Goal: Task Accomplishment & Management: Use online tool/utility

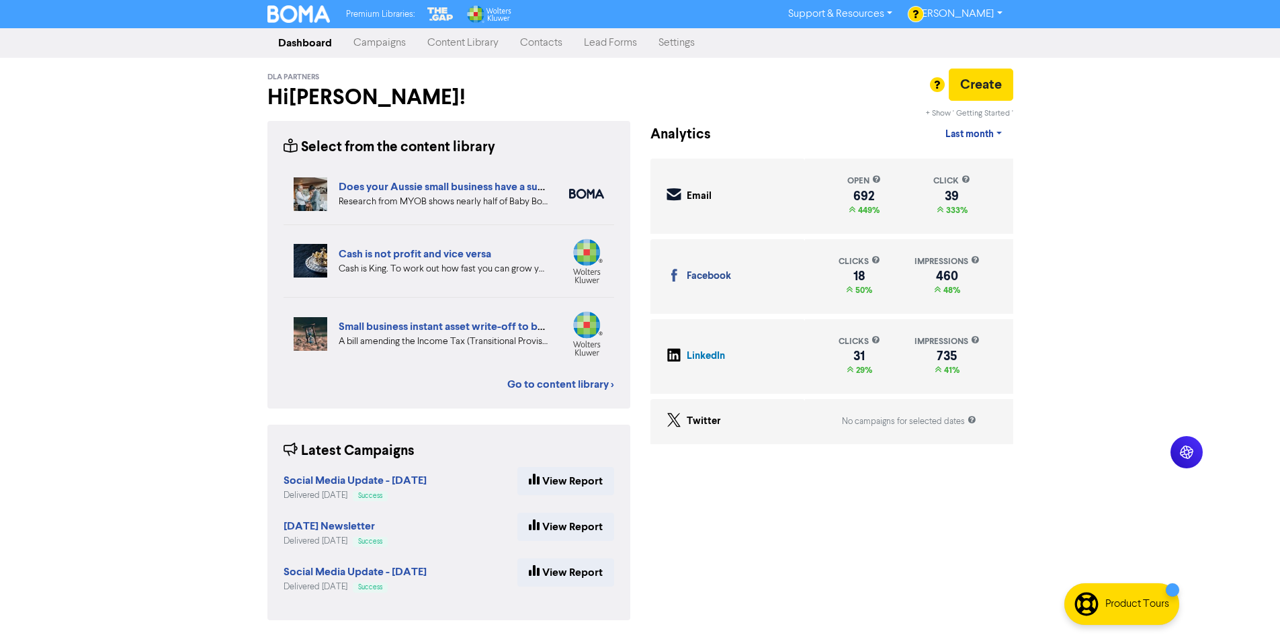
click at [253, 426] on div "Premium Libraries: Support & Resources Video Tutorials FAQ & Guides Marketing E…" at bounding box center [640, 317] width 1280 height 635
click at [634, 448] on div "Select from the content library Does your Aussie small business have a successi…" at bounding box center [448, 378] width 383 height 515
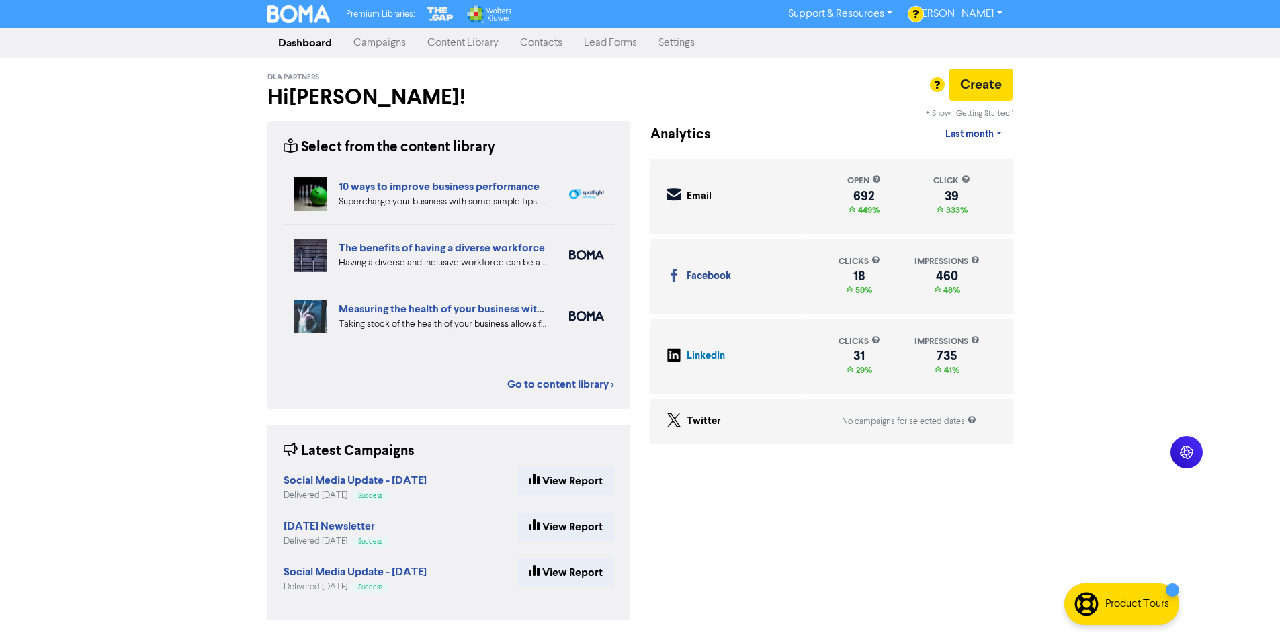
click at [241, 412] on div "Premium Libraries: Support & Resources Video Tutorials FAQ & Guides Marketing E…" at bounding box center [640, 317] width 1280 height 635
click at [1079, 474] on div "Premium Libraries: Support & Resources Video Tutorials FAQ & Guides Marketing E…" at bounding box center [640, 317] width 1280 height 635
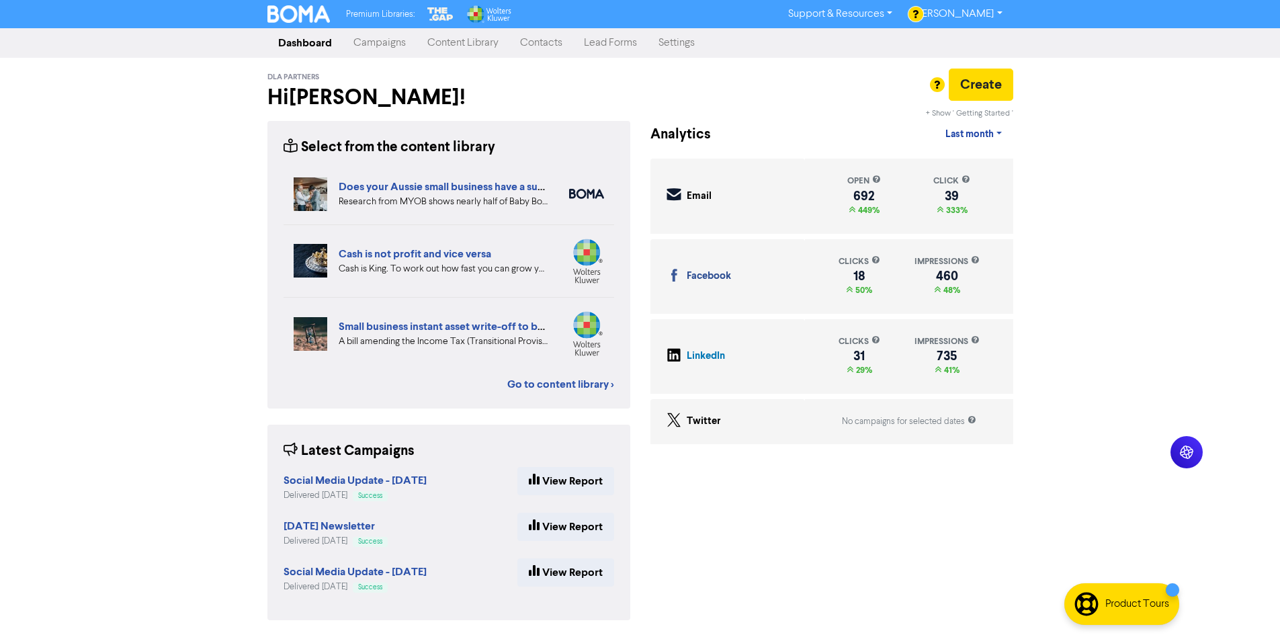
click at [1113, 260] on div "Premium Libraries: Support & Resources Video Tutorials FAQ & Guides Marketing E…" at bounding box center [640, 317] width 1280 height 635
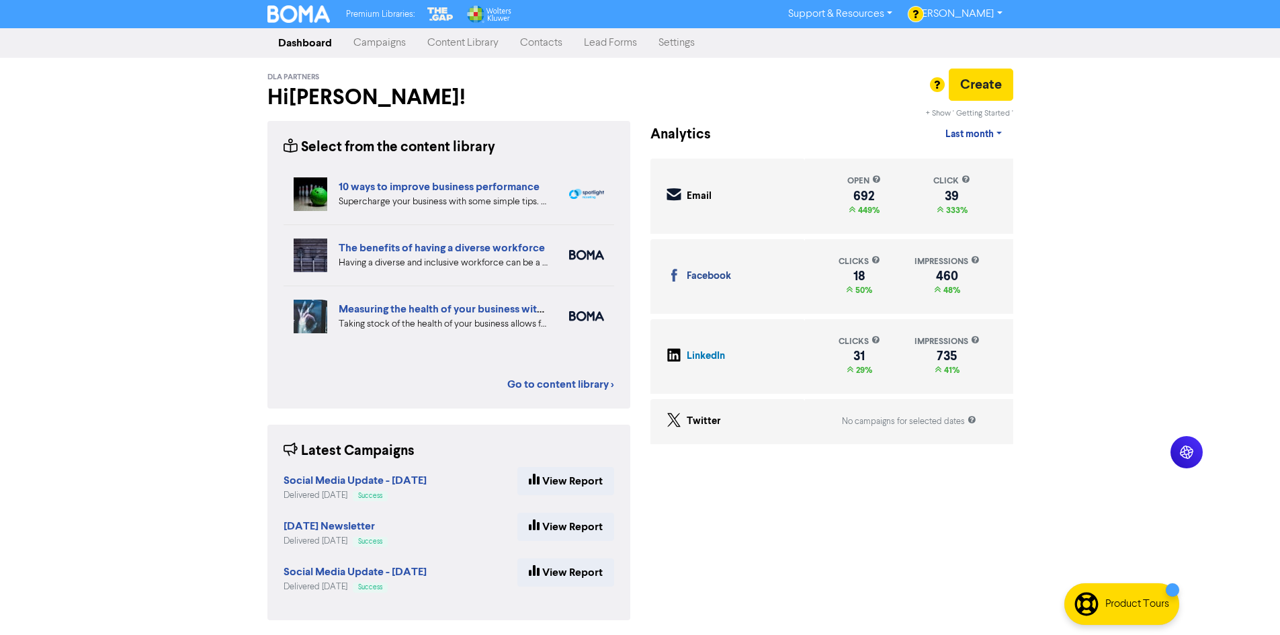
click at [210, 359] on div "Premium Libraries: Support & Resources Video Tutorials FAQ & Guides Marketing E…" at bounding box center [640, 317] width 1280 height 635
click at [647, 449] on div "Email Created with Sketch. Email open 692 449% click 39 333% Facebook Facebook …" at bounding box center [831, 304] width 383 height 291
click at [443, 41] on link "Content Library" at bounding box center [462, 43] width 93 height 27
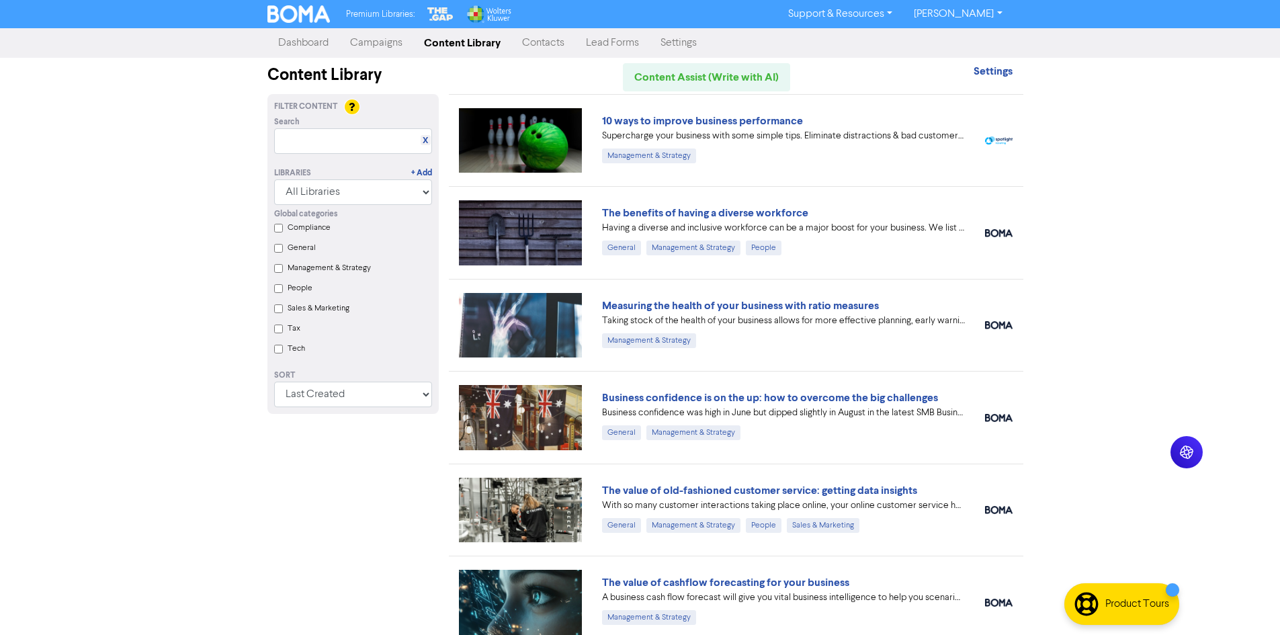
click at [398, 48] on link "Campaigns" at bounding box center [376, 43] width 74 height 27
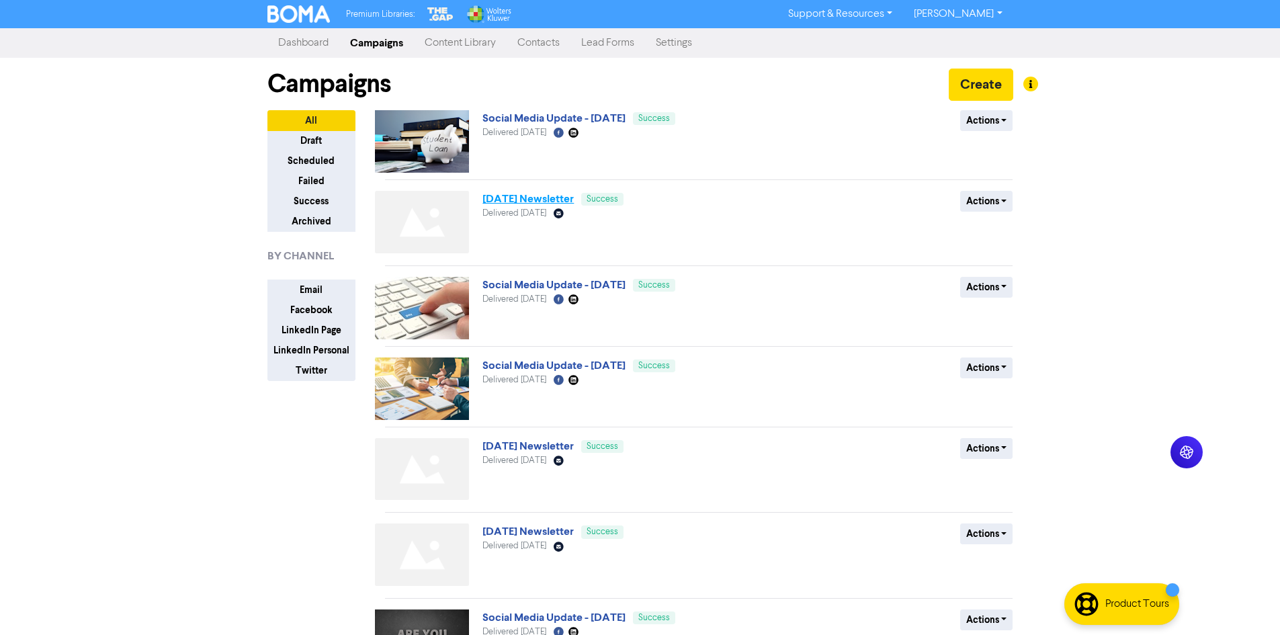
click at [541, 202] on link "September 2025 Newsletter" at bounding box center [527, 198] width 91 height 13
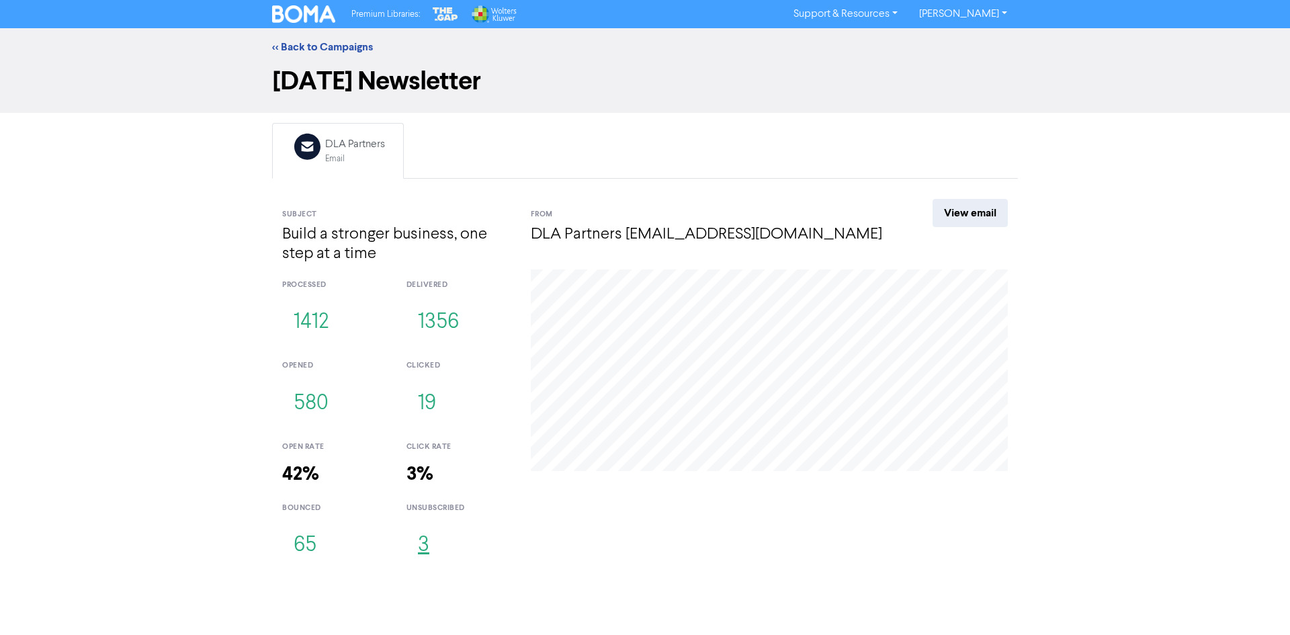
click at [429, 551] on button "3" at bounding box center [423, 545] width 34 height 44
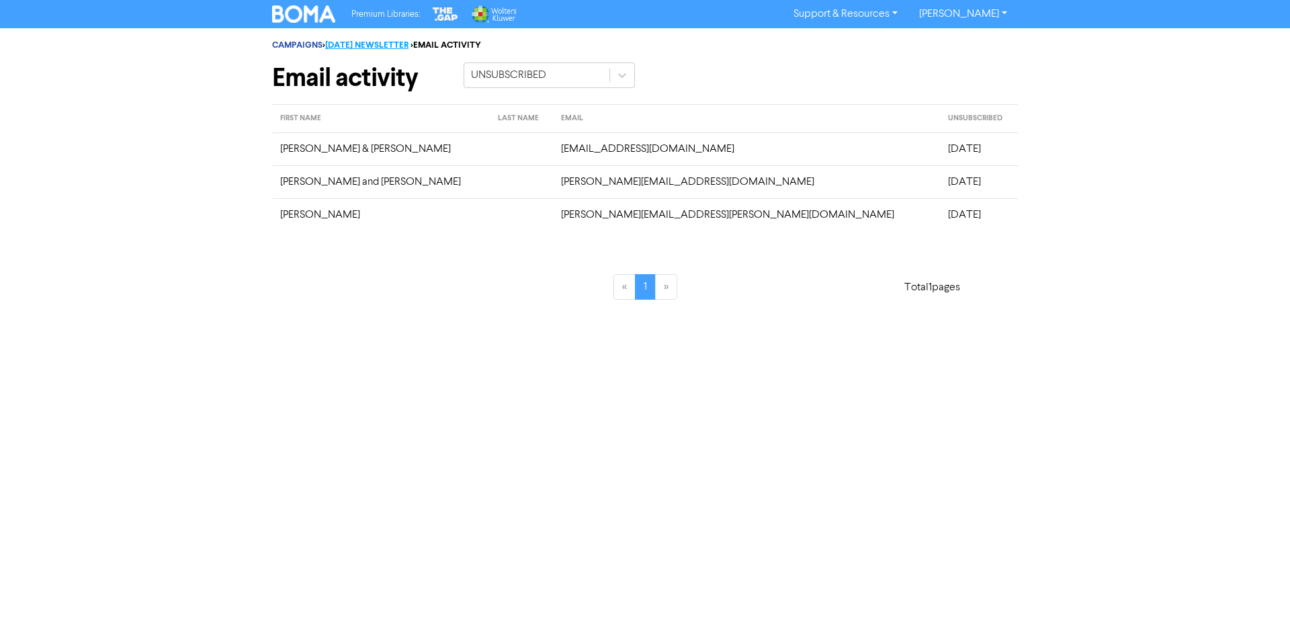
click at [408, 44] on link "SEPTEMBER 2025 NEWSLETTER" at bounding box center [366, 45] width 83 height 11
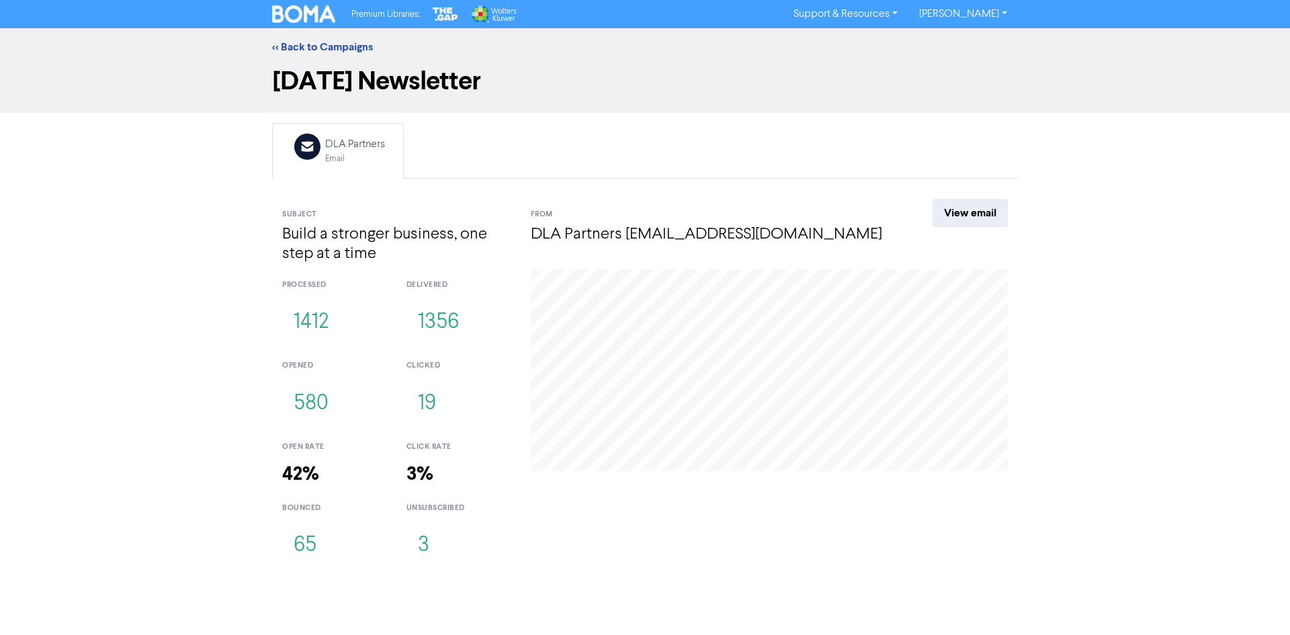
drag, startPoint x: 330, startPoint y: 45, endPoint x: 402, endPoint y: 3, distance: 83.4
click at [330, 45] on link "<< Back to Campaigns" at bounding box center [322, 46] width 101 height 13
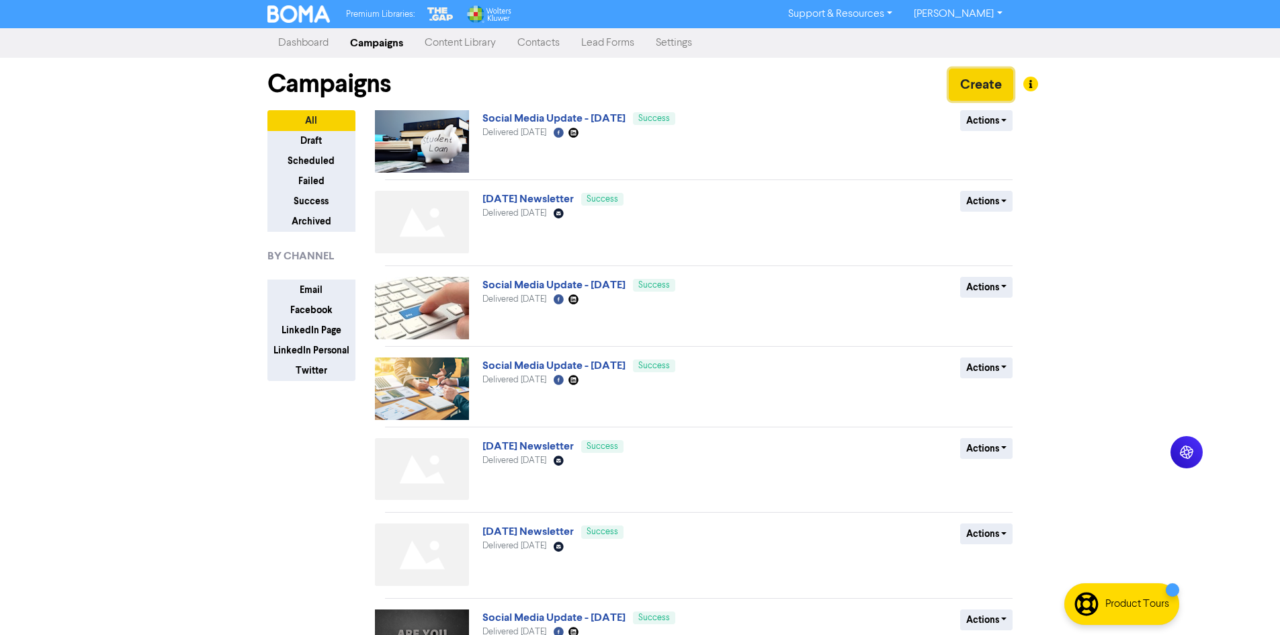
click at [984, 90] on button "Create" at bounding box center [980, 85] width 64 height 32
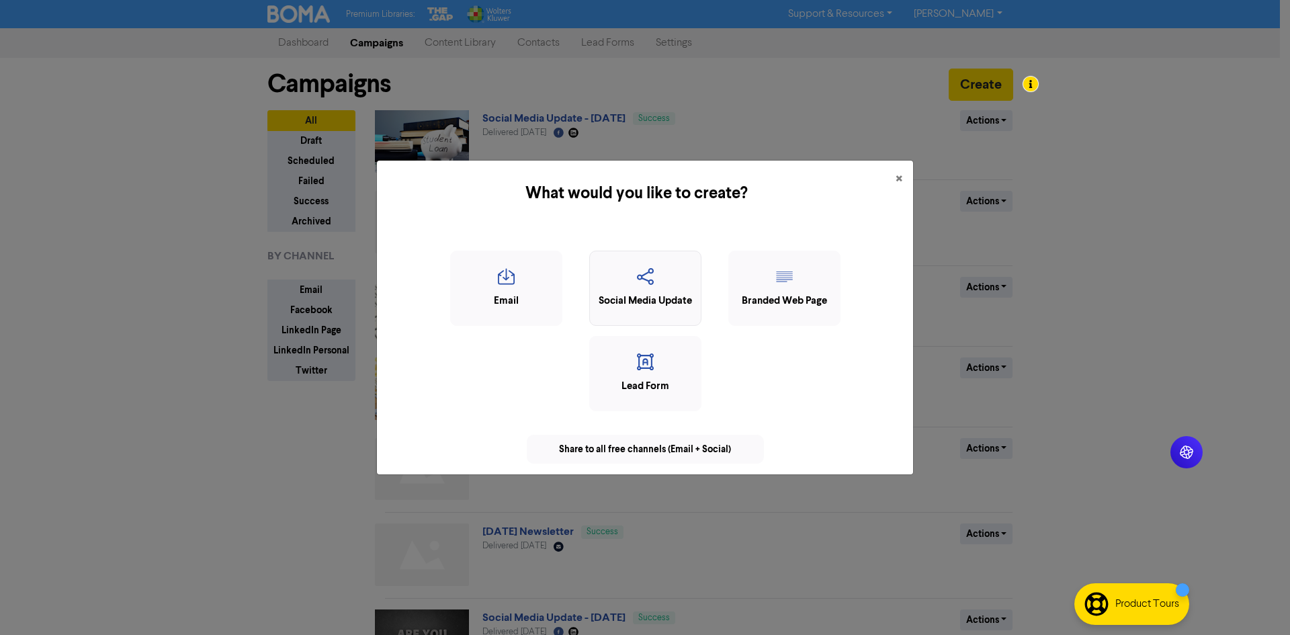
click at [625, 291] on icon "button" at bounding box center [644, 281] width 97 height 26
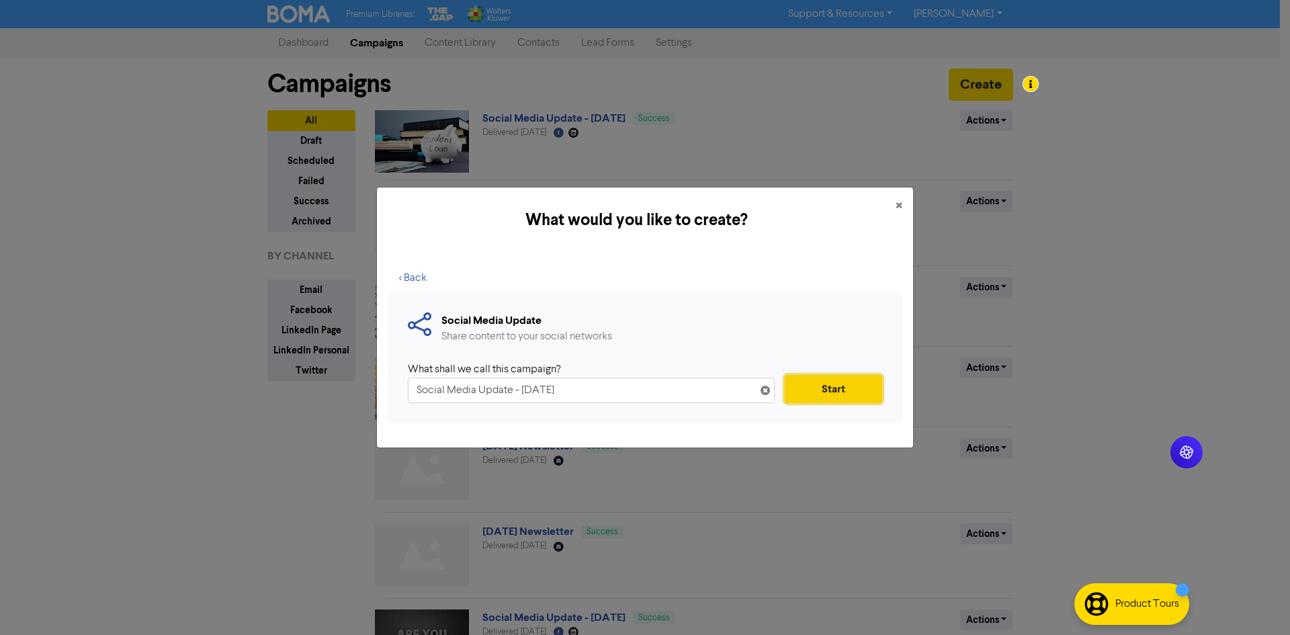
click at [806, 390] on button "Start" at bounding box center [833, 389] width 97 height 28
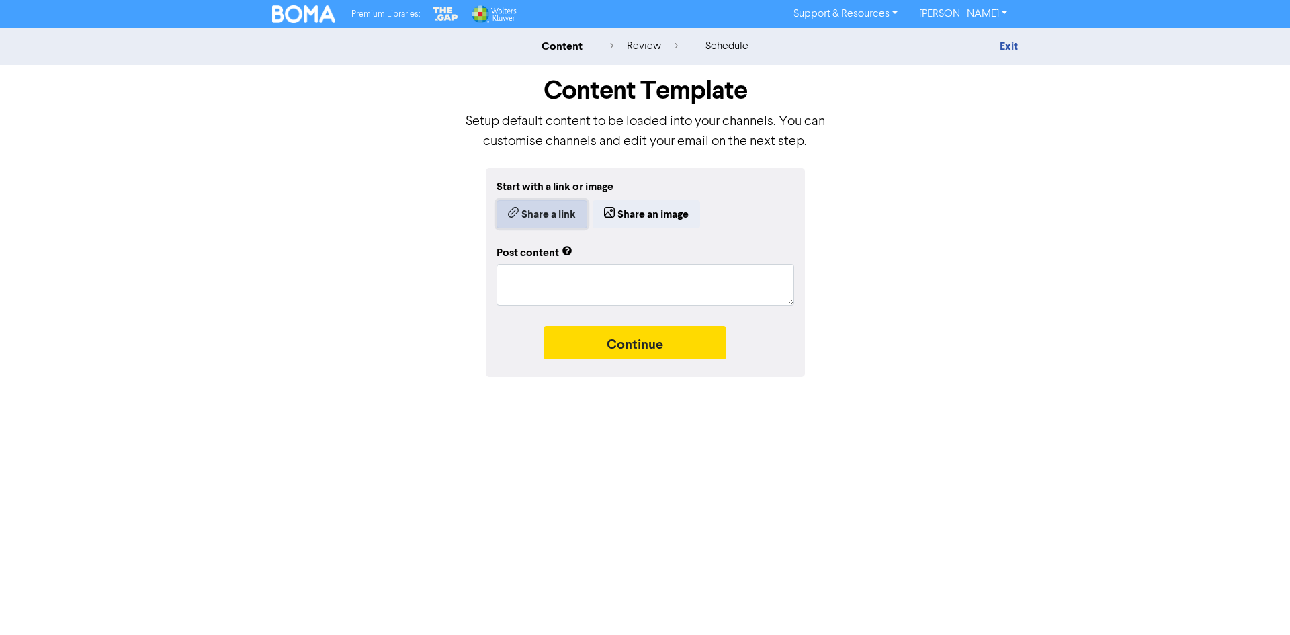
click at [560, 215] on button "Share a link" at bounding box center [541, 214] width 91 height 28
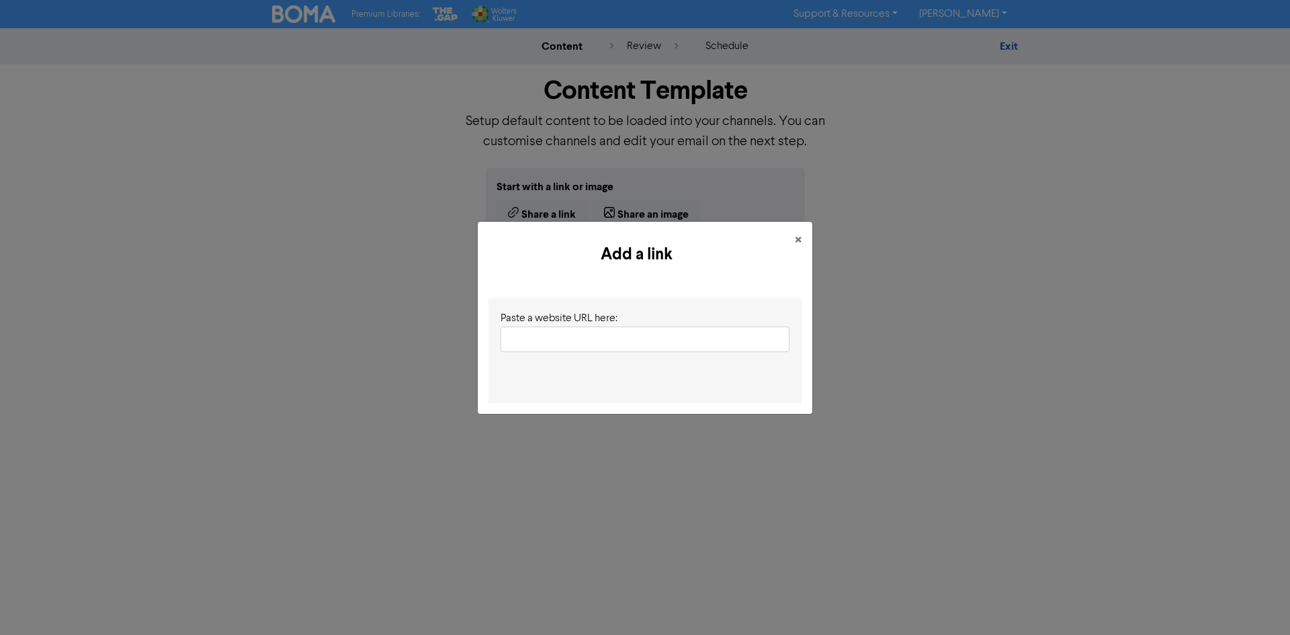
click at [572, 340] on input "text" at bounding box center [644, 339] width 289 height 26
type input "https://www.dlapartners.com.au/define-what-success-looks-like-for-you/"
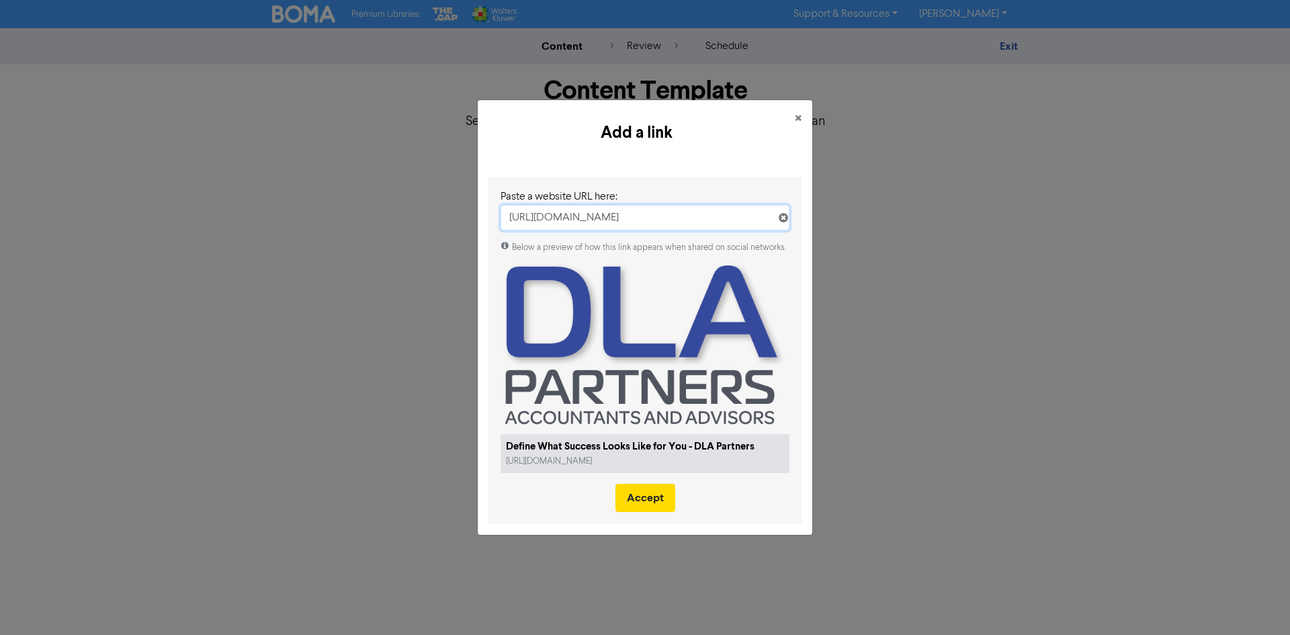
scroll to position [0, 0]
click at [796, 120] on span "×" at bounding box center [798, 119] width 7 height 20
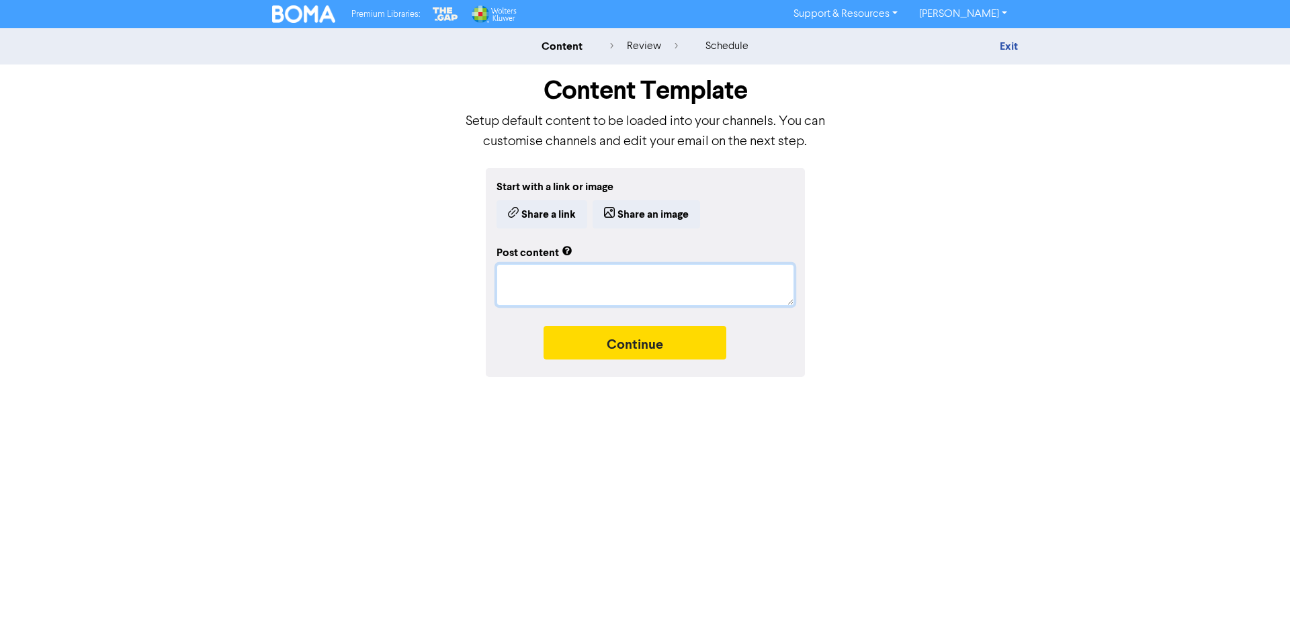
click at [590, 275] on textarea at bounding box center [645, 285] width 298 height 42
paste textarea "https://www.dlapartners.com.au/define-what-success-looks-like-for-you/"
type textarea "x"
type textarea "https://www.dlapartners.com.au/define-what-success-looks-like-for-you/"
drag, startPoint x: 603, startPoint y: 298, endPoint x: 473, endPoint y: 269, distance: 133.5
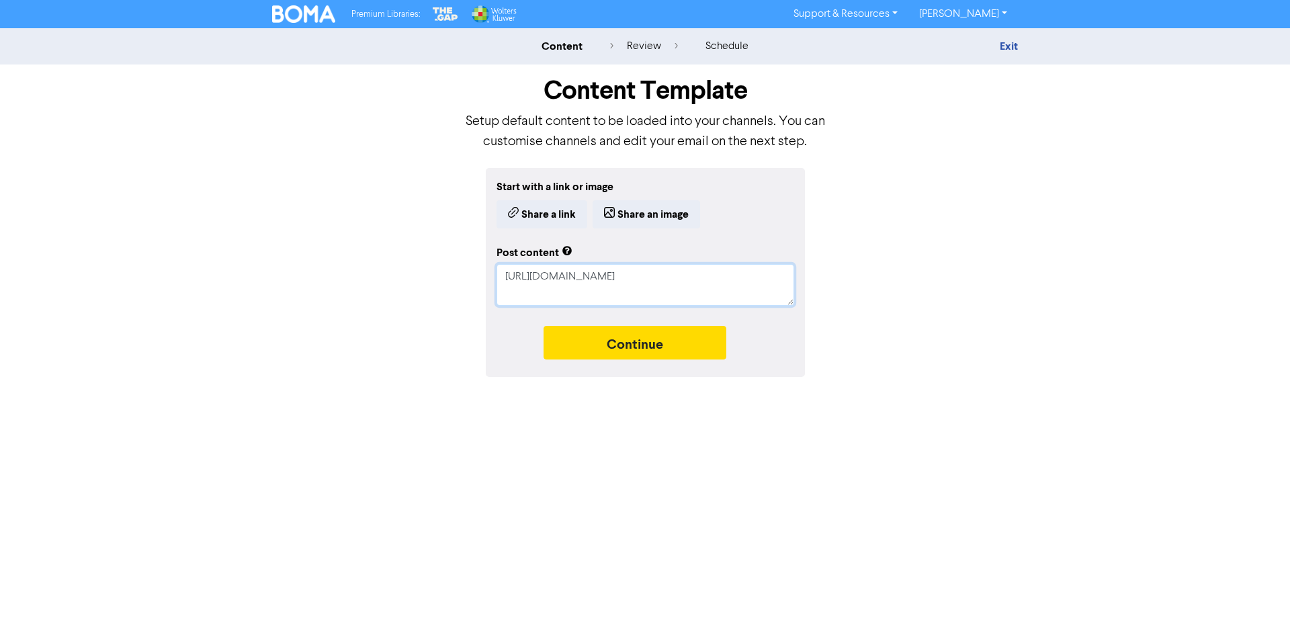
click at [473, 269] on div "Start with a link or image Share a link Share an image Post content https://www…" at bounding box center [645, 272] width 766 height 209
click at [515, 214] on icon "button" at bounding box center [513, 214] width 11 height 13
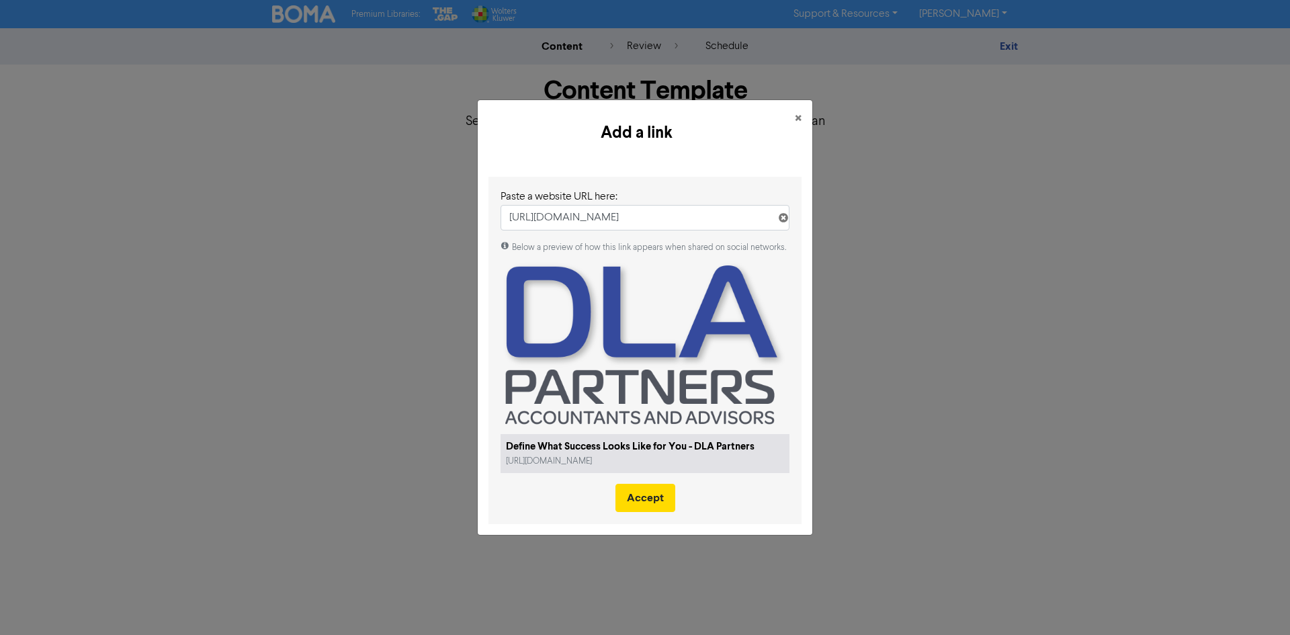
click at [783, 220] on icon at bounding box center [783, 220] width 11 height 11
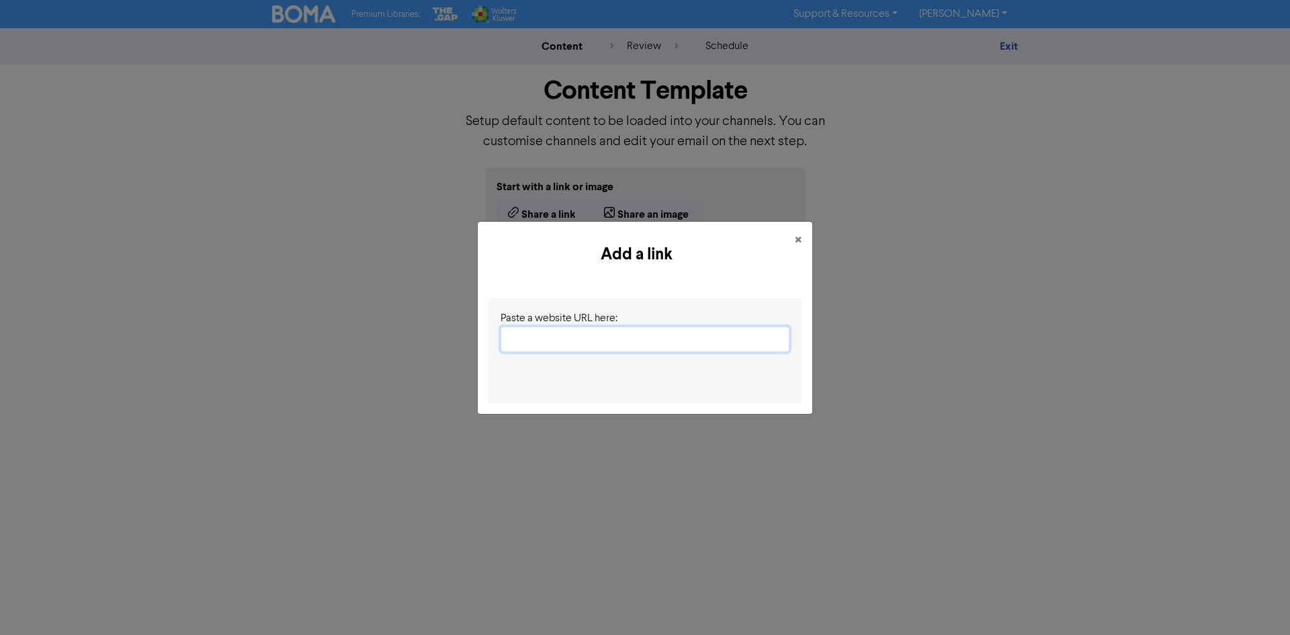
click at [601, 339] on input "text" at bounding box center [644, 339] width 289 height 26
paste input "https://www.dlapartners.com.au/define-what-success-looks-like-for-you/"
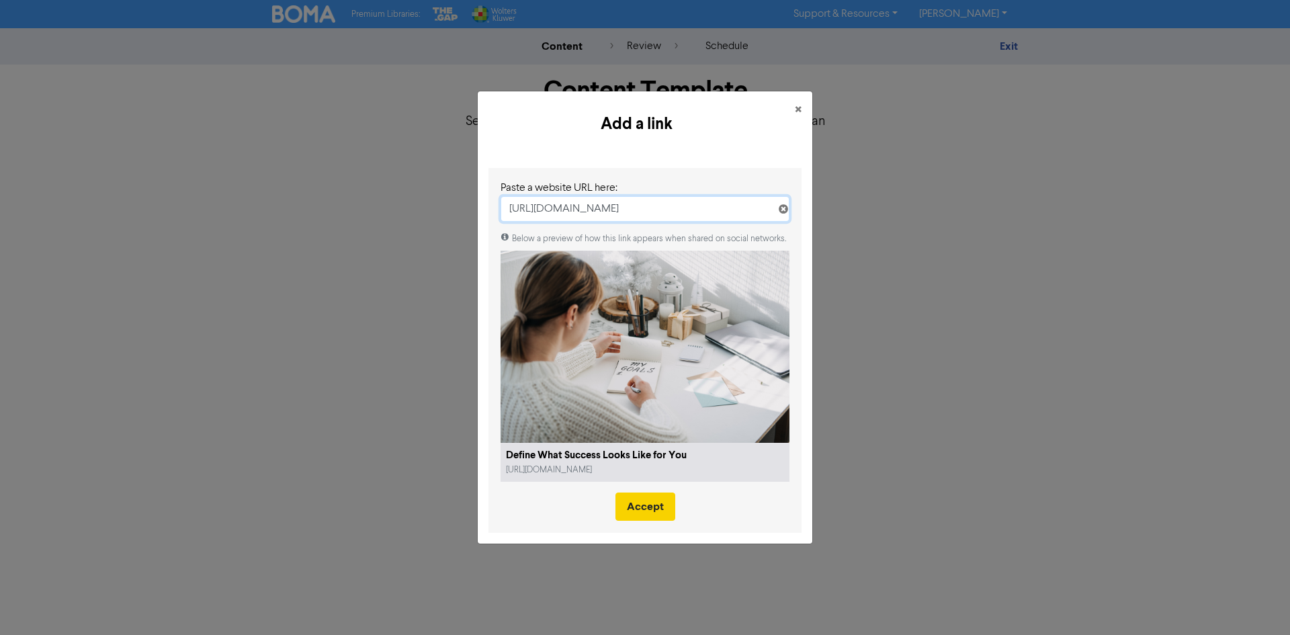
type input "https://www.dlapartners.com.au/define-what-success-looks-like-for-you/"
click at [660, 505] on button "Accept" at bounding box center [645, 506] width 60 height 28
type textarea "x"
type textarea "Your business should work for you. Step 1 helps you define success on your term…"
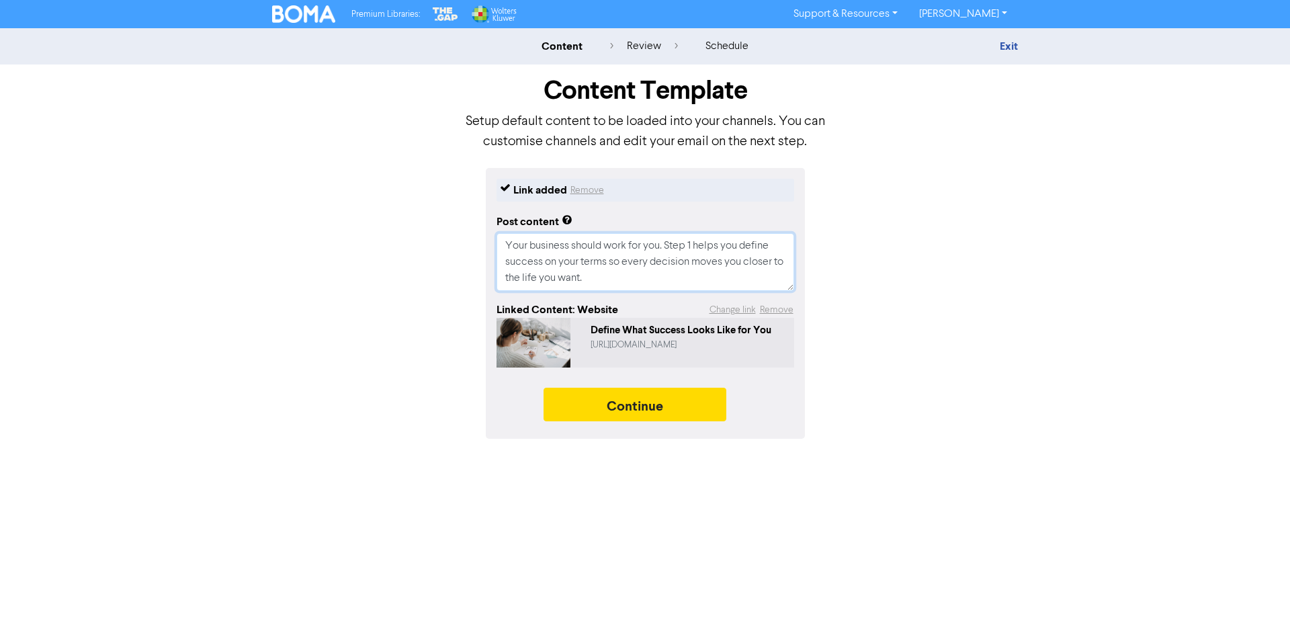
click at [631, 278] on textarea "Your business should work for you. Step 1 helps you define success on your term…" at bounding box center [645, 262] width 298 height 58
drag, startPoint x: 625, startPoint y: 278, endPoint x: 462, endPoint y: 232, distance: 169.7
click at [462, 232] on div "Link added Remove Post content Your business should work for you. Step 1 helps …" at bounding box center [645, 303] width 766 height 271
click at [521, 245] on textarea "Your business should work for you. Step 1 helps you define success on your term…" at bounding box center [645, 262] width 298 height 58
click at [507, 245] on textarea "Your business should work for you. Step 1 helps you define success on your term…" at bounding box center [645, 262] width 298 height 58
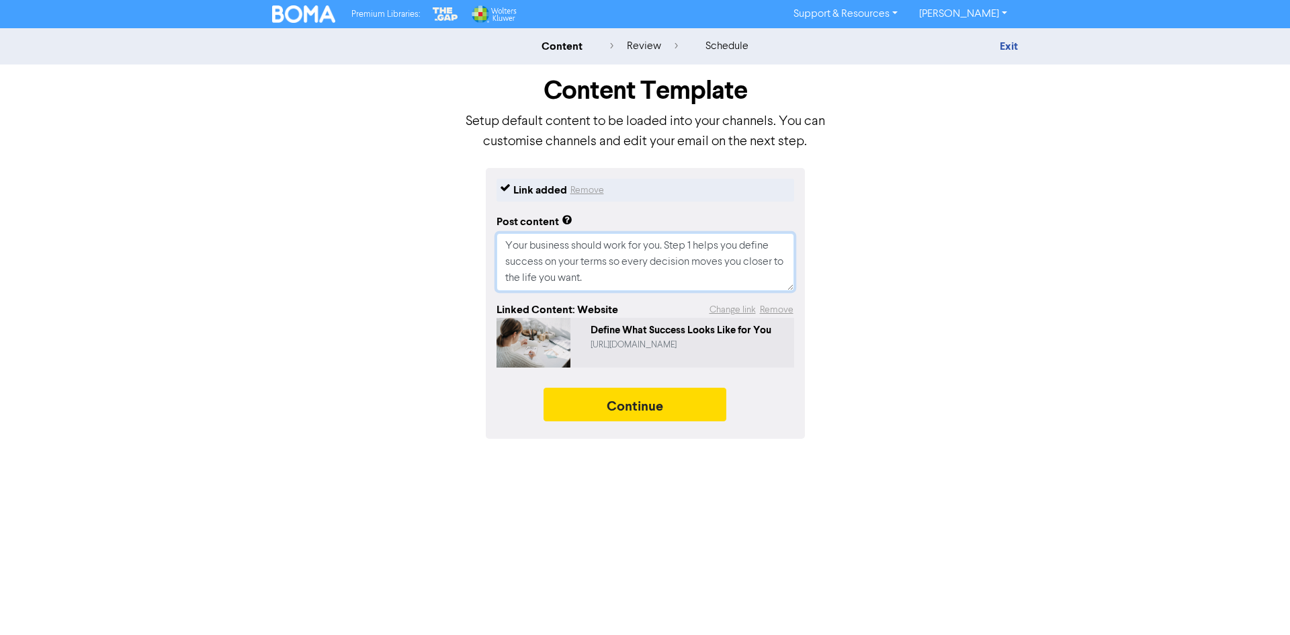
paste textarea "Build a Better Business - One Step at a Time Success doesn’t happen by chance. …"
type textarea "x"
type textarea "Build a Better Business - One Step at a Time Success doesn’t happen by chance. …"
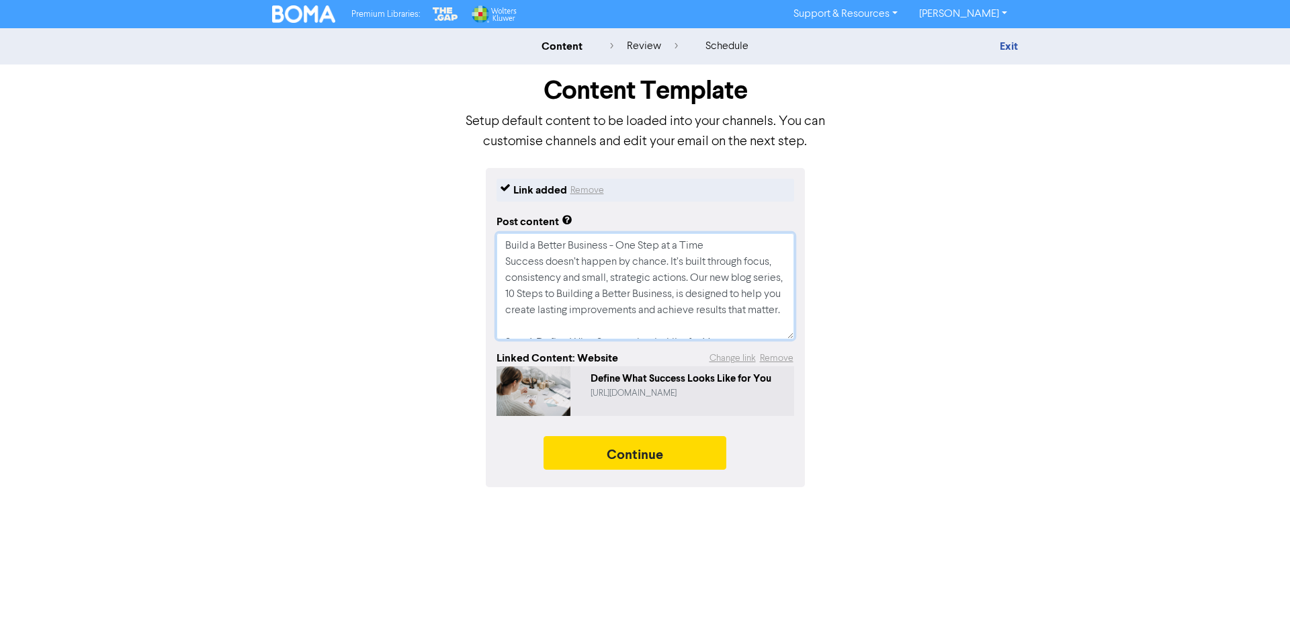
click at [721, 278] on textarea "Build a Better Business - One Step at a Time Success doesn’t happen by chance. …" at bounding box center [645, 286] width 298 height 106
click at [719, 278] on textarea "Build a Better Business - One Step at a Time Success doesn’t happen by chance. …" at bounding box center [645, 286] width 298 height 106
click at [747, 279] on textarea "Build a Better Business - One Step at a Time Success doesn’t happen by chance. …" at bounding box center [645, 286] width 298 height 106
type textarea "x"
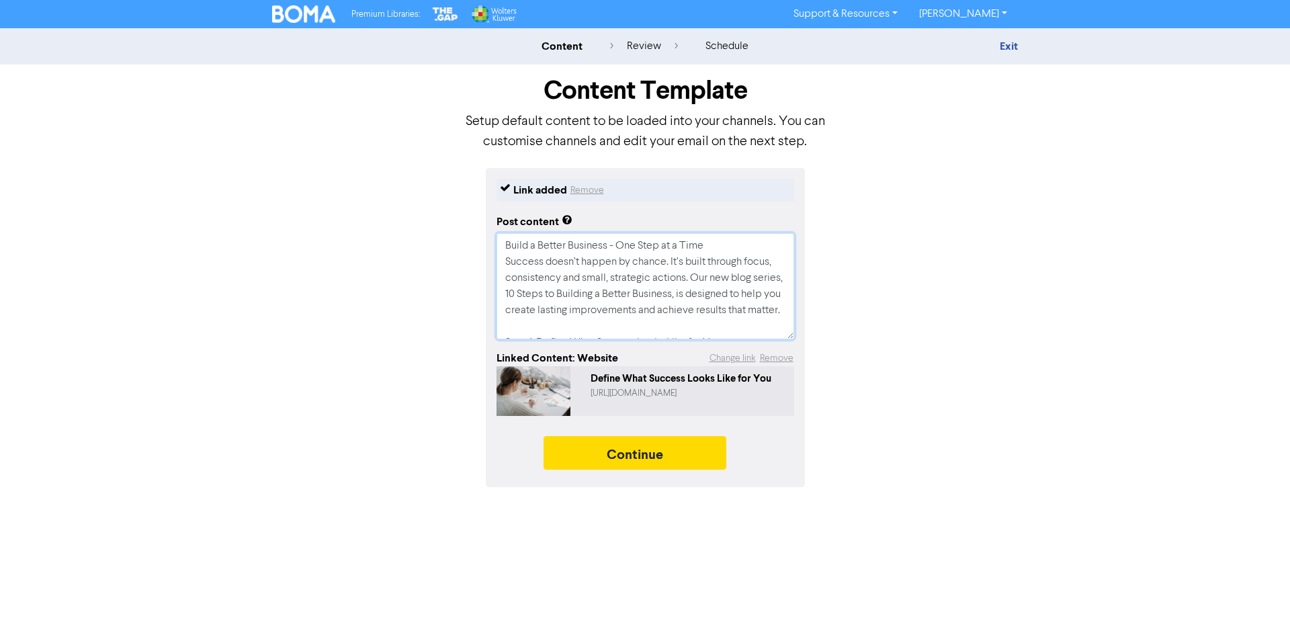
type textarea "Build a Better Business - One Step at a Time Success doesn’t happen by chance. …"
click at [698, 305] on textarea "Build a Better Business - One Step at a Time Success doesn’t happen by chance. …" at bounding box center [645, 286] width 298 height 106
click at [655, 312] on textarea "Build a Better Business - One Step at a Time Success doesn’t happen by chance. …" at bounding box center [645, 286] width 298 height 106
click at [603, 322] on textarea "Build a Better Business - One Step at a Time Success doesn’t happen by chance. …" at bounding box center [645, 286] width 298 height 106
click at [758, 277] on textarea "Build a Better Business - One Step at a Time Success doesn’t happen by chance. …" at bounding box center [645, 286] width 298 height 106
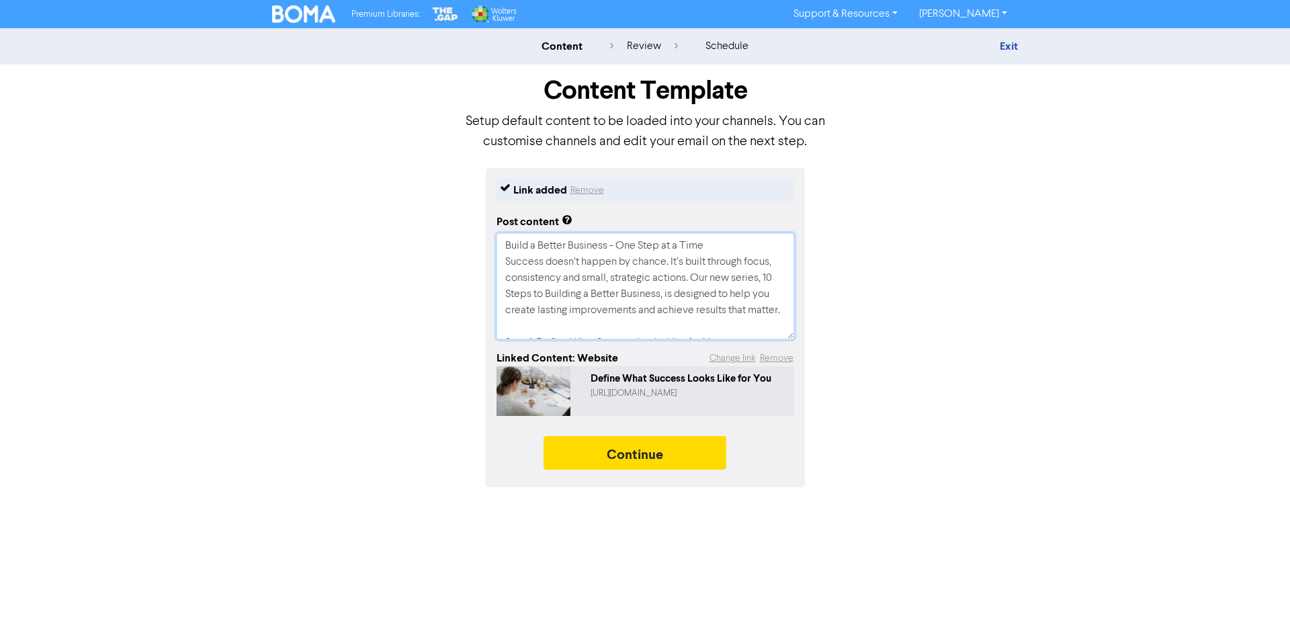
click at [711, 277] on textarea "Build a Better Business - One Step at a Time Success doesn’t happen by chance. …" at bounding box center [645, 286] width 298 height 106
drag, startPoint x: 711, startPoint y: 277, endPoint x: 720, endPoint y: 280, distance: 9.4
click at [712, 277] on textarea "Build a Better Business - One Step at a Time Success doesn’t happen by chance. …" at bounding box center [645, 286] width 298 height 106
drag, startPoint x: 762, startPoint y: 277, endPoint x: 713, endPoint y: 273, distance: 49.9
click at [713, 273] on textarea "Build a Better Business - One Step at a Time Success doesn’t happen by chance. …" at bounding box center [645, 286] width 298 height 106
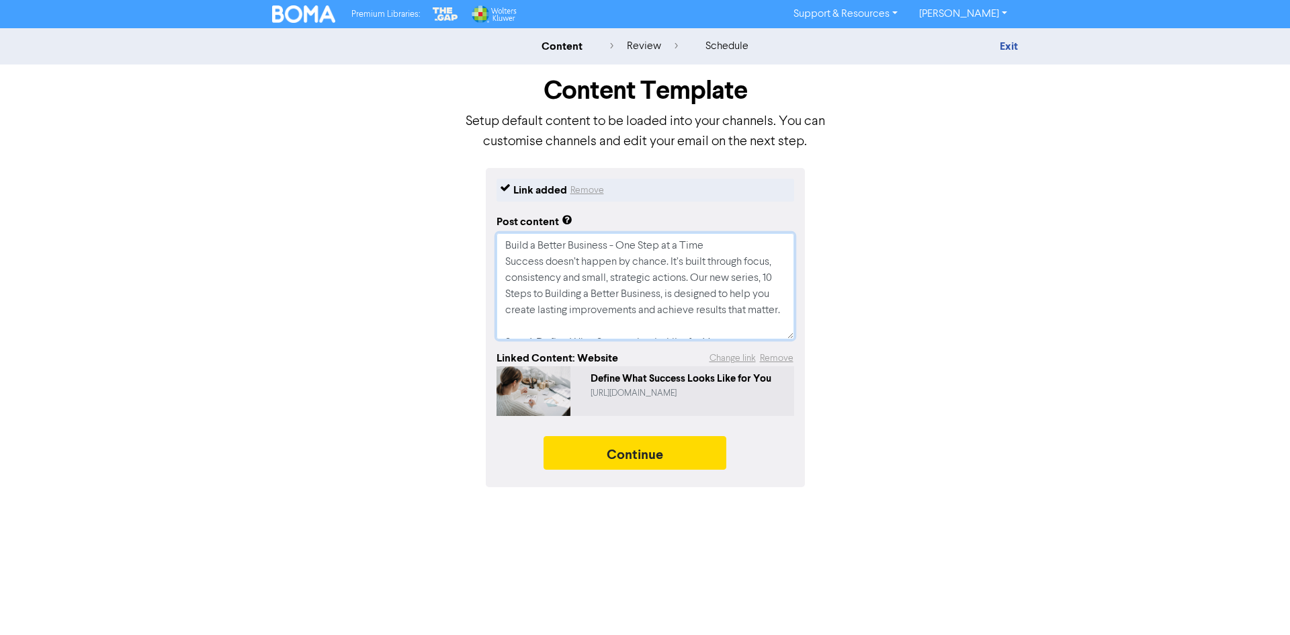
type textarea "x"
type textarea "Build a Better Business - One Step at a Time Success doesn’t happen by chance. …"
click at [624, 298] on textarea "Build a Better Business - One Step at a Time Success doesn’t happen by chance. …" at bounding box center [645, 286] width 298 height 106
type textarea "x"
type textarea "Build a Better Business - One Step at a Time Success doesn’t happen by chance. …"
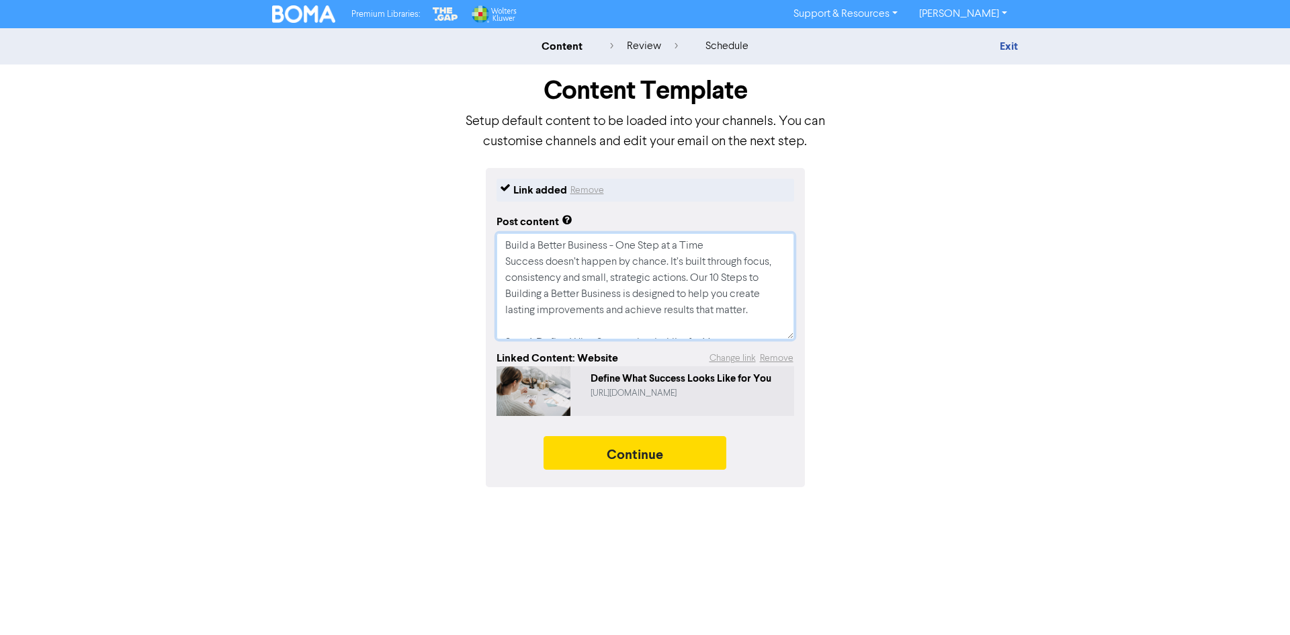
type textarea "x"
type textarea "Build a Better Business - One Step at a Time Success doesn’t happen by chance. …"
type textarea "x"
type textarea "Build a Better Business - One Step at a Time Success doesn’t happen by chance. …"
type textarea "x"
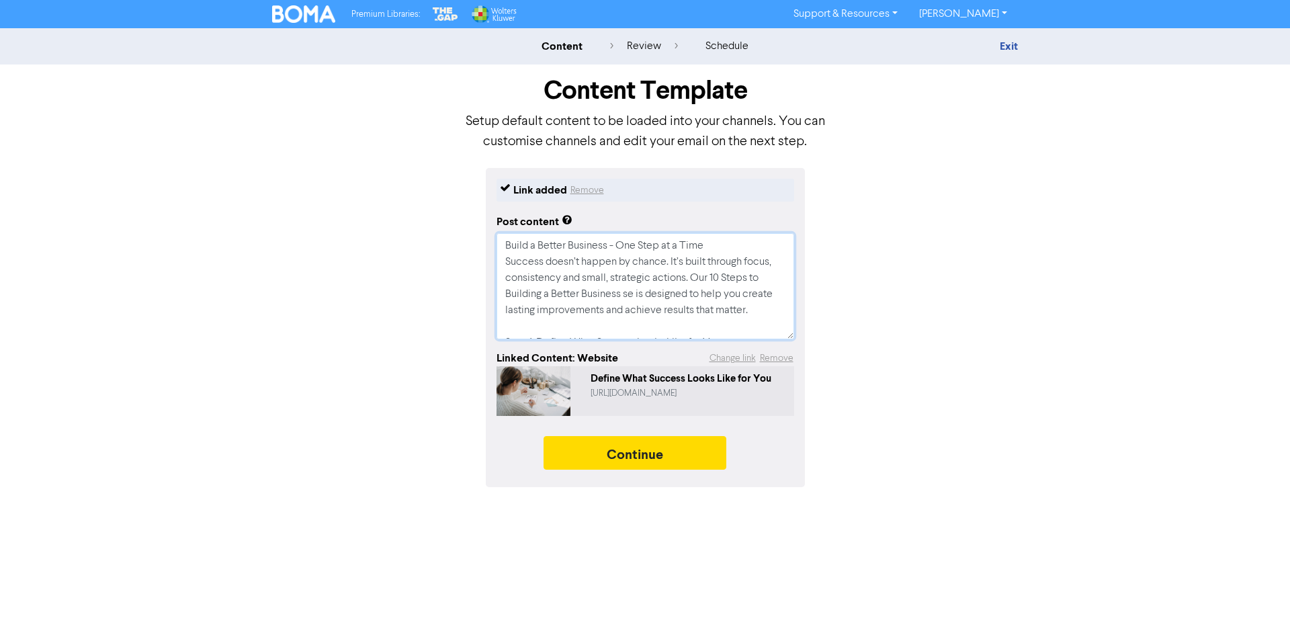
type textarea "Build a Better Business - One Step at a Time Success doesn’t happen by chance. …"
type textarea "x"
type textarea "Build a Better Business - One Step at a Time Success doesn’t happen by chance. …"
type textarea "x"
type textarea "Build a Better Business - One Step at a Time Success doesn’t happen by chance. …"
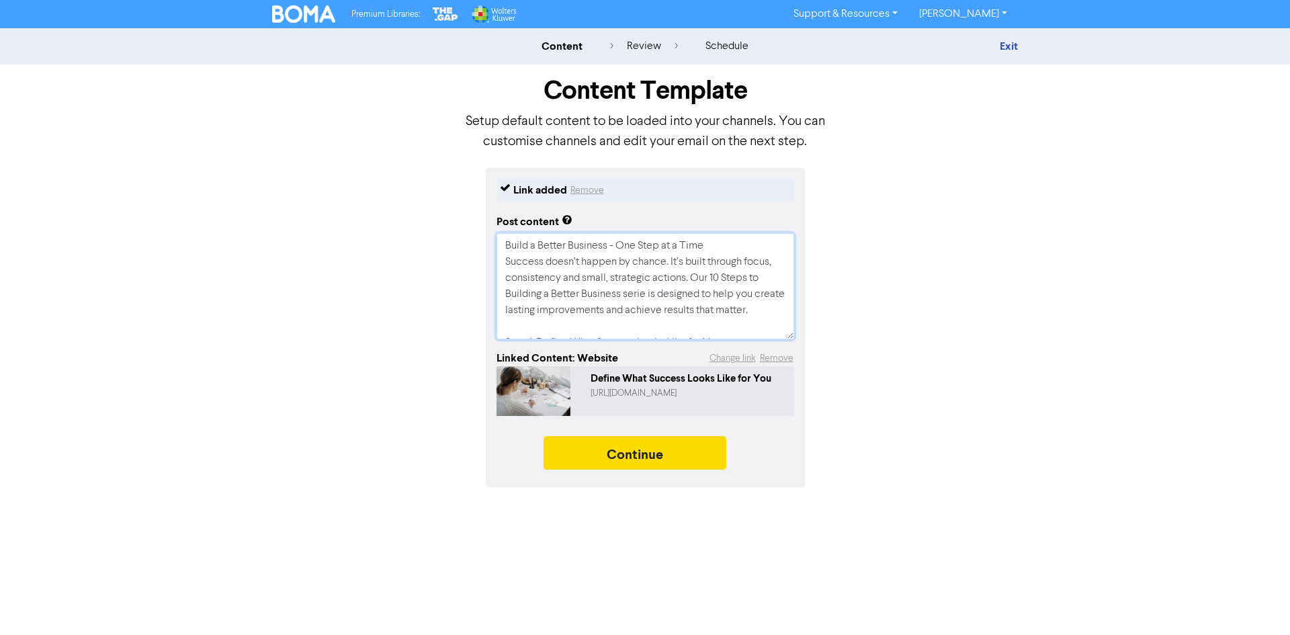
type textarea "x"
type textarea "Build a Better Business - One Step at a Time Success doesn’t happen by chance. …"
click at [697, 298] on textarea "Build a Better Business - One Step at a Time Success doesn’t happen by chance. …" at bounding box center [645, 286] width 298 height 106
click at [559, 316] on textarea "Build a Better Business - One Step at a Time Success doesn’t happen by chance. …" at bounding box center [645, 286] width 298 height 106
click at [551, 326] on textarea "Build a Better Business - One Step at a Time Success doesn’t happen by chance. …" at bounding box center [645, 286] width 298 height 106
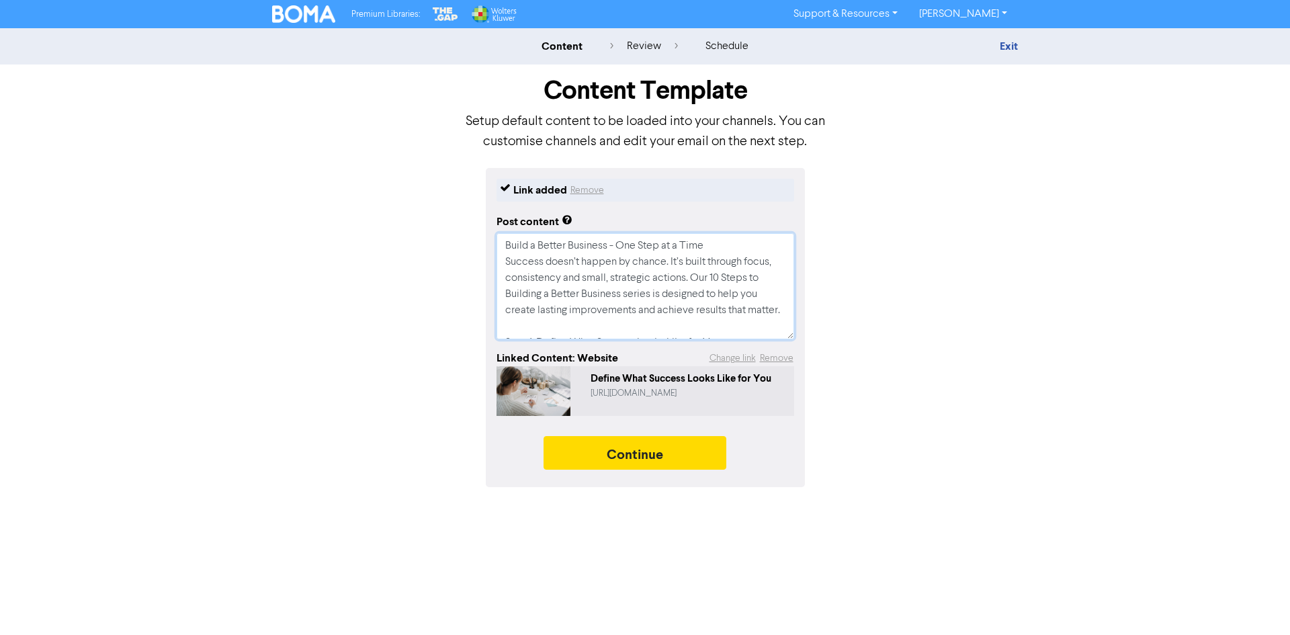
drag, startPoint x: 541, startPoint y: 324, endPoint x: 725, endPoint y: 307, distance: 185.5
click at [725, 307] on textarea "Build a Better Business - One Step at a Time Success doesn’t happen by chance. …" at bounding box center [645, 286] width 298 height 106
type textarea "x"
type textarea "Build a Better Business - One Step at a Time Success doesn’t happen by chance. …"
click at [511, 269] on textarea "Build a Better Business - One Step at a Time Success doesn’t happen by chance. …" at bounding box center [645, 286] width 298 height 106
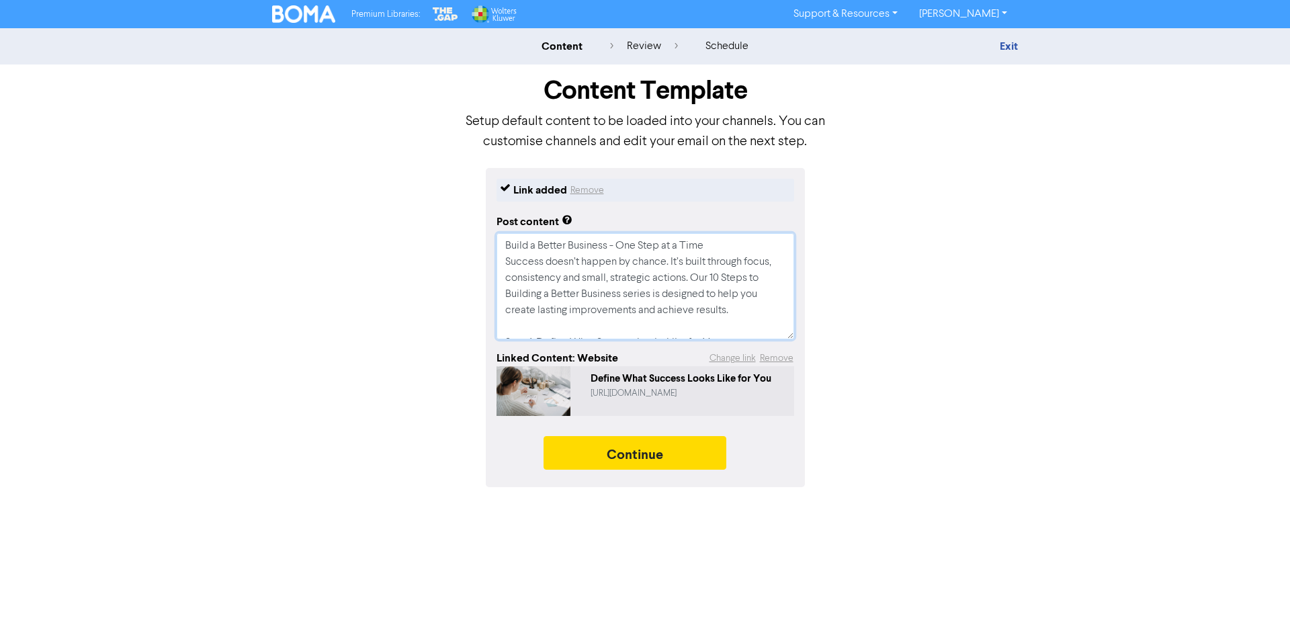
click at [564, 251] on textarea "Build a Better Business - One Step at a Time Success doesn’t happen by chance. …" at bounding box center [645, 286] width 298 height 106
click at [695, 253] on textarea "Build a Better Business - One Step at a Time Success doesn’t happen by chance. …" at bounding box center [645, 286] width 298 height 106
click at [535, 286] on textarea "Build a Better Business - One Step at a Time Success doesn’t happen by chance. …" at bounding box center [645, 286] width 298 height 106
click at [543, 266] on textarea "Build a Better Business - One Step at a Time Success doesn’t happen by chance. …" at bounding box center [645, 286] width 298 height 106
drag, startPoint x: 707, startPoint y: 245, endPoint x: 487, endPoint y: 245, distance: 220.3
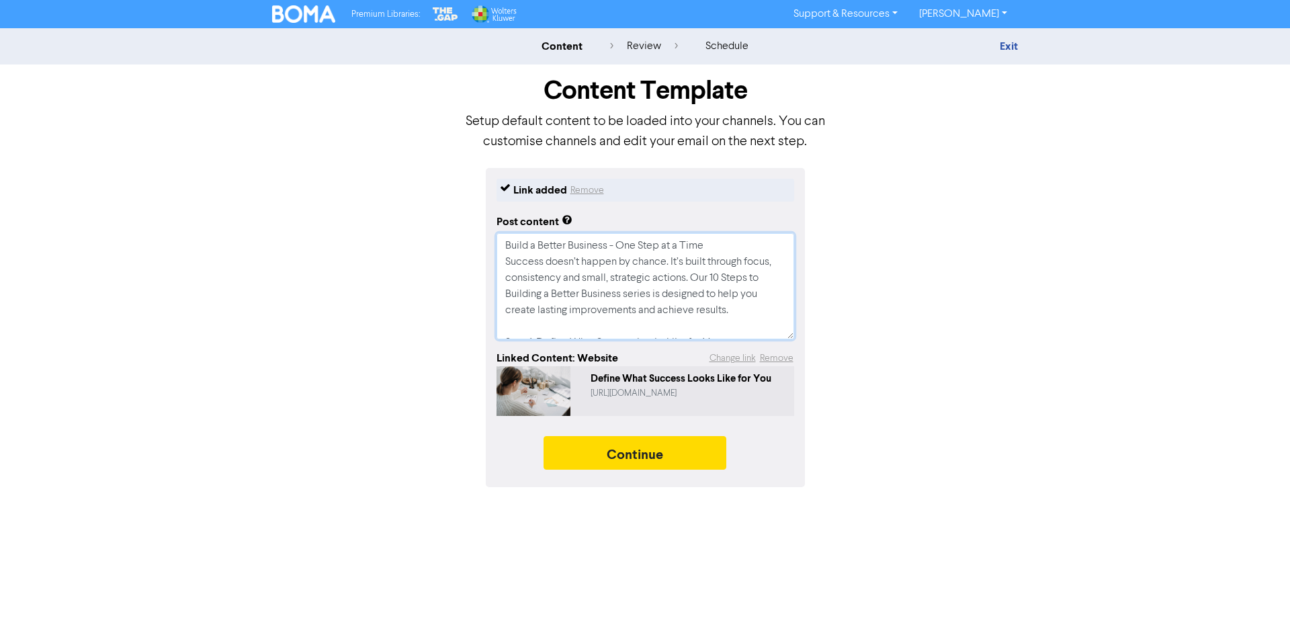
click at [487, 245] on div "Link added Remove Post content Build a Better Business - One Step at a Time Suc…" at bounding box center [645, 327] width 319 height 319
type textarea "x"
type textarea "Success doesn’t happen by chance. It’s built through focus, consistency and sma…"
type textarea "x"
click at [626, 275] on textarea "Success doesn’t happen by chance. It’s built through focus, consistency and sma…" at bounding box center [645, 286] width 298 height 106
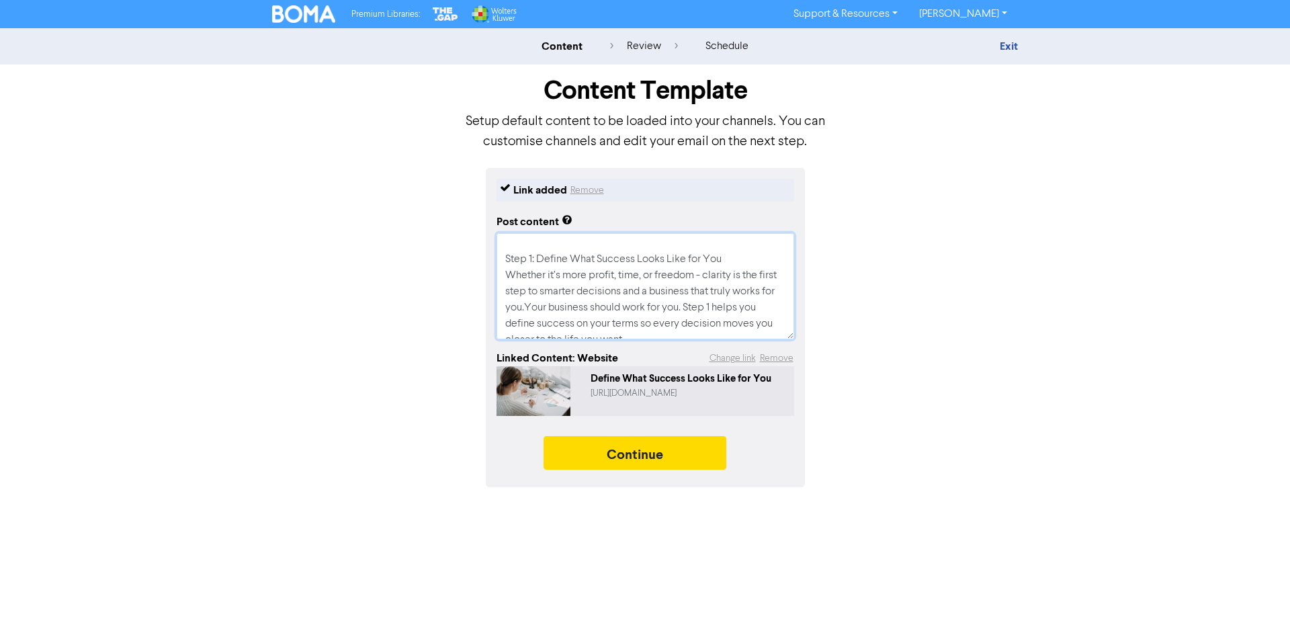
scroll to position [81, 0]
type textarea "Success doesn’t happen by chance. It’s built through focus, consistency and sma…"
click at [734, 329] on textarea "Success doesn’t happen by chance. It’s built through focus, consistency and sma…" at bounding box center [645, 286] width 298 height 106
click at [647, 298] on textarea "Success doesn’t happen by chance. It’s built through focus, consistency and sma…" at bounding box center [645, 286] width 298 height 106
click at [572, 295] on textarea "Success doesn’t happen by chance. It’s built through focus, consistency and sma…" at bounding box center [645, 286] width 298 height 106
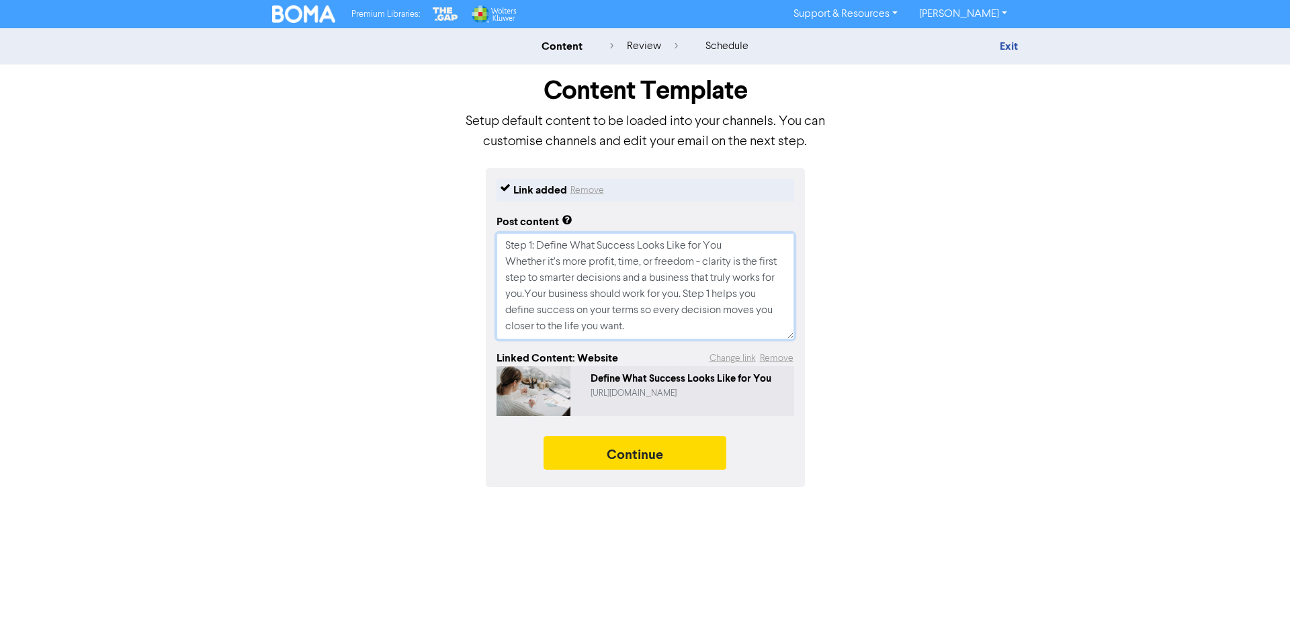
type textarea "x"
type textarea "Success doesn’t happen by chance. It’s built through focus, consistency and sma…"
drag, startPoint x: 617, startPoint y: 326, endPoint x: 617, endPoint y: 284, distance: 42.3
click at [617, 284] on textarea "Success doesn’t happen by chance. It’s built through focus, consistency and sma…" at bounding box center [645, 286] width 298 height 106
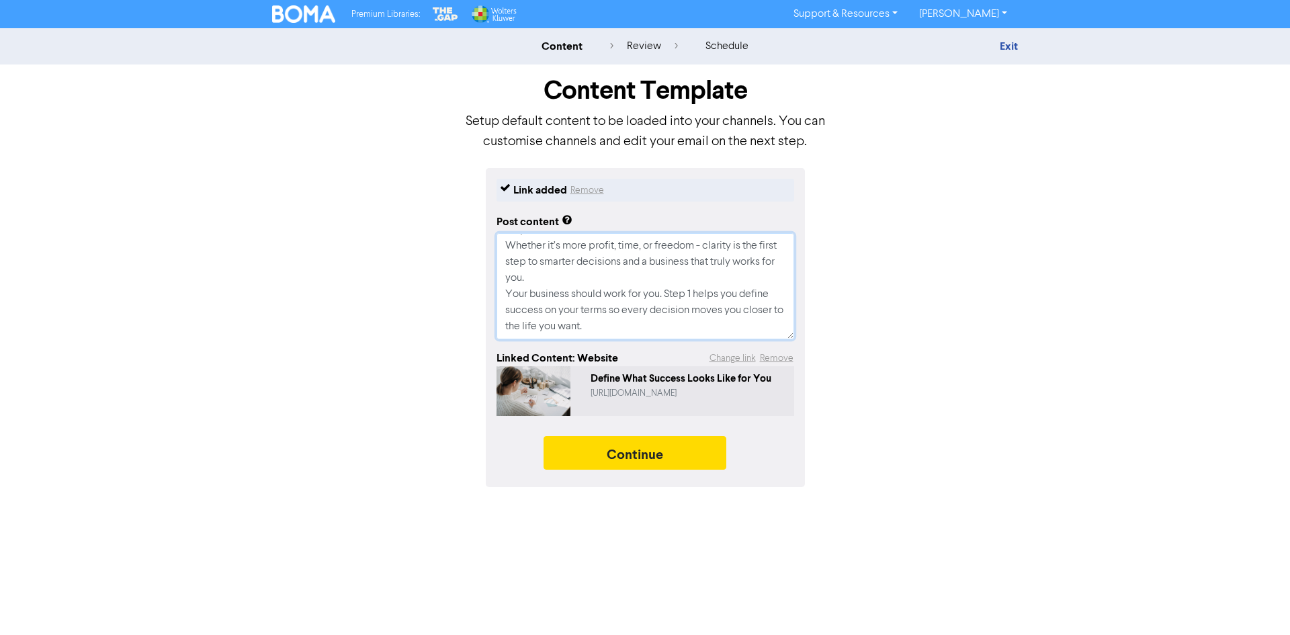
type textarea "x"
type textarea "Success doesn’t happen by chance. It’s built through focus, consistency and sma…"
type textarea "x"
type textarea "Success doesn’t happen by chance. It’s built through focus, consistency and sma…"
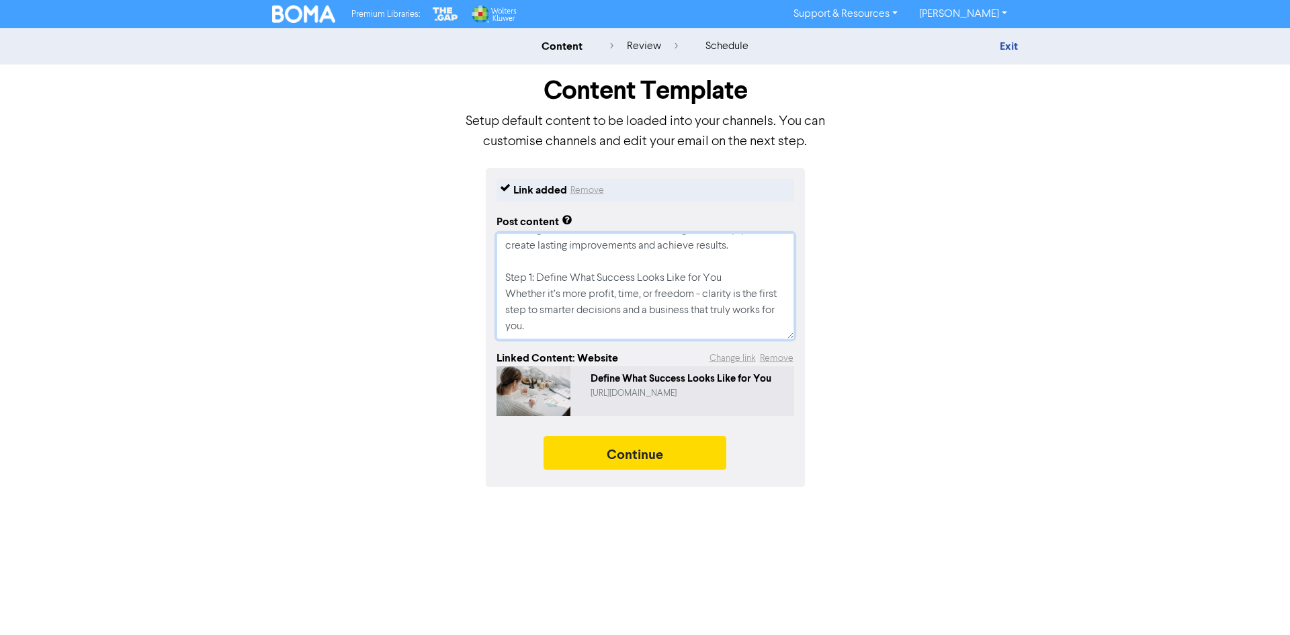
paste textarea "#BusinessGrowth #SmallBusinessTips #Entrepreneurship #BetterBusiness #Marketing…"
type textarea "x"
type textarea "Success doesn’t happen by chance. It’s built through focus, consistency and sma…"
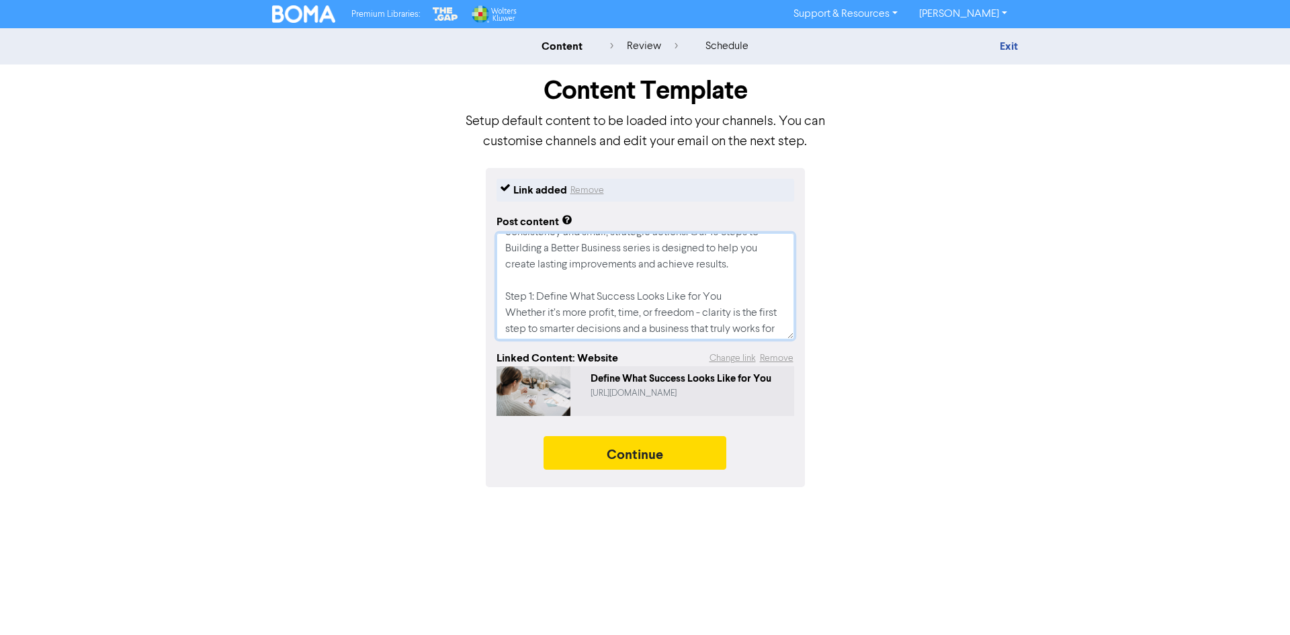
scroll to position [97, 0]
click at [603, 296] on textarea "Success doesn’t happen by chance. It’s built through focus, consistency and sma…" at bounding box center [645, 286] width 298 height 106
click at [710, 298] on textarea "Success doesn’t happen by chance. It’s built through focus, consistency and sma…" at bounding box center [645, 286] width 298 height 106
drag, startPoint x: 589, startPoint y: 296, endPoint x: 770, endPoint y: 295, distance: 180.7
click at [770, 295] on textarea "Success doesn’t happen by chance. It’s built through focus, consistency and sma…" at bounding box center [645, 286] width 298 height 106
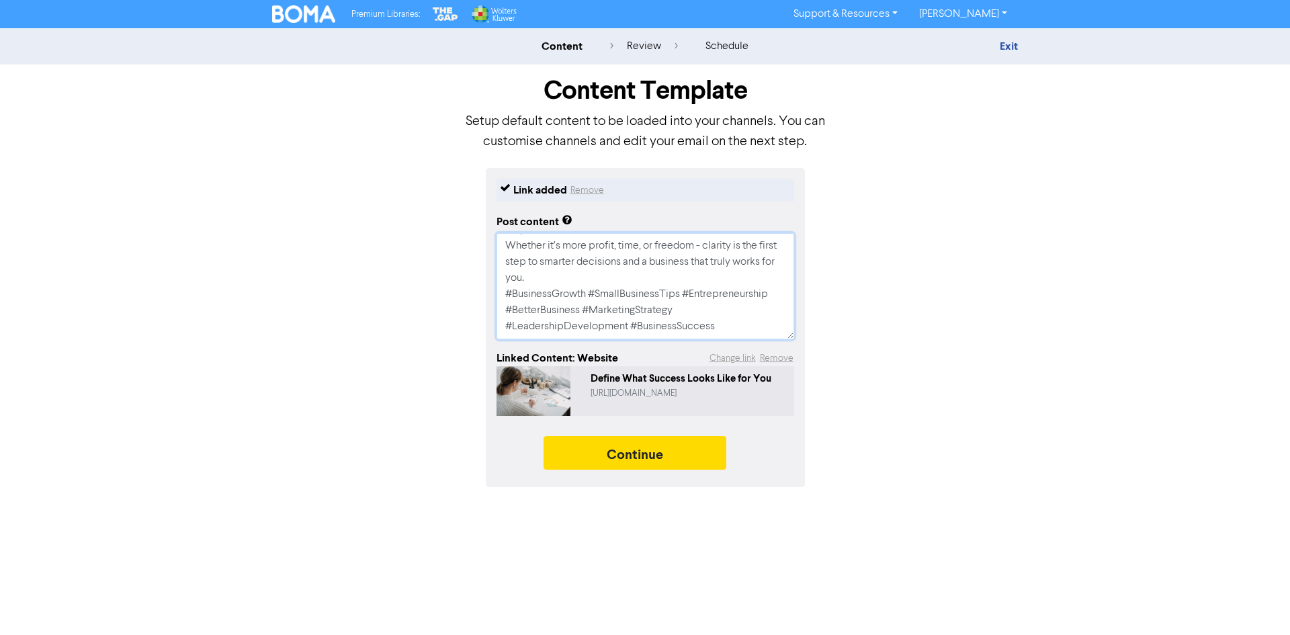
type textarea "x"
type textarea "Success doesn’t happen by chance. It’s built through focus, consistency and sma…"
drag, startPoint x: 670, startPoint y: 310, endPoint x: 762, endPoint y: 310, distance: 92.0
click at [762, 310] on textarea "Success doesn’t happen by chance. It’s built through focus, consistency and sma…" at bounding box center [645, 286] width 298 height 106
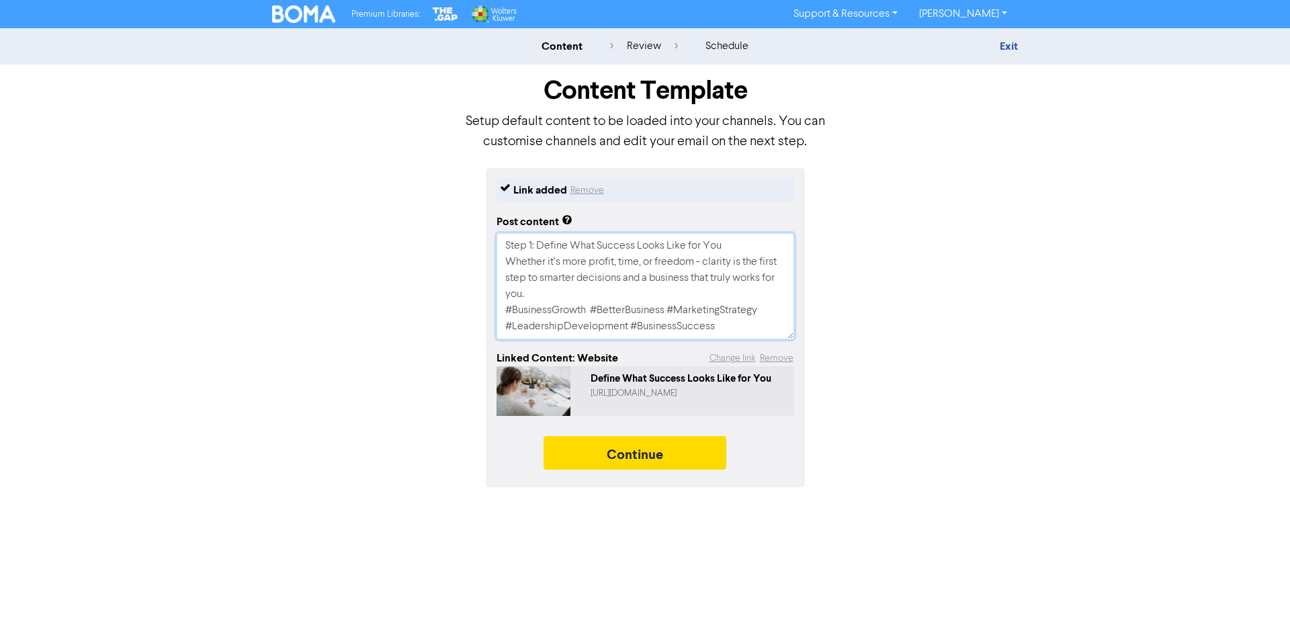
type textarea "x"
type textarea "Success doesn’t happen by chance. It’s built through focus, consistency and sma…"
type textarea "x"
type textarea "Success doesn’t happen by chance. It’s built through focus, consistency and sma…"
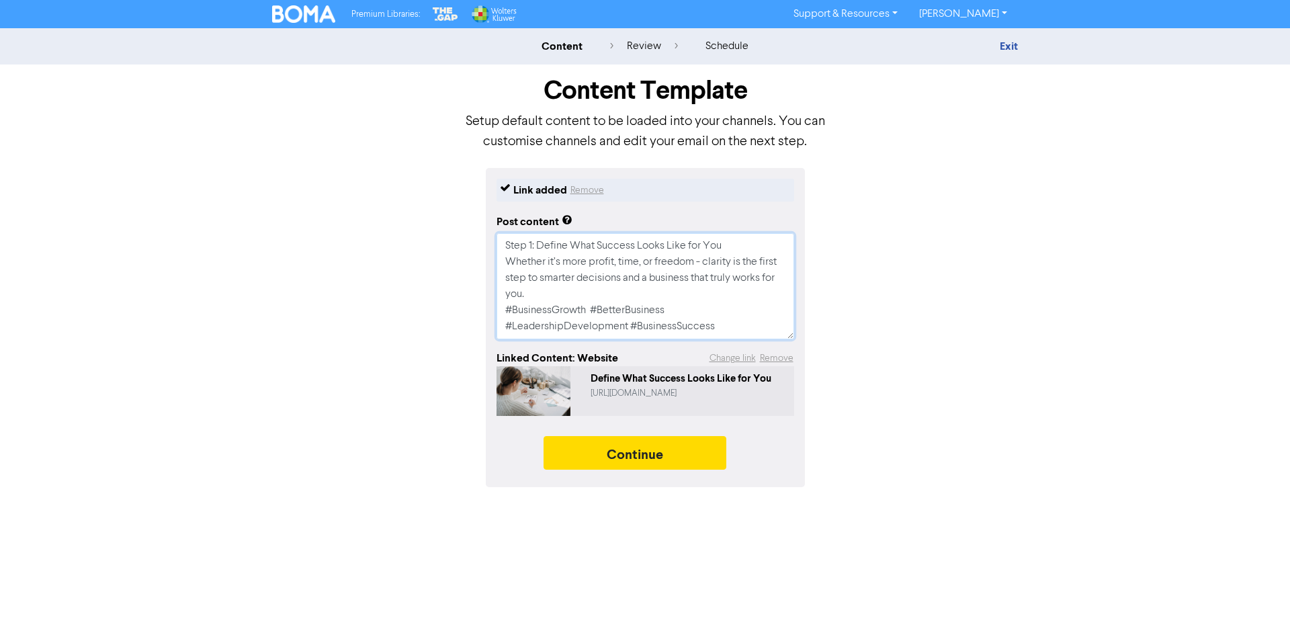
scroll to position [81, 0]
click at [728, 325] on textarea "Success doesn’t happen by chance. It’s built through focus, consistency and sma…" at bounding box center [645, 286] width 298 height 106
click at [686, 314] on textarea "Success doesn’t happen by chance. It’s built through focus, consistency and sma…" at bounding box center [645, 286] width 298 height 106
drag, startPoint x: 721, startPoint y: 327, endPoint x: 631, endPoint y: 330, distance: 89.4
click at [631, 330] on textarea "Success doesn’t happen by chance. It’s built through focus, consistency and sma…" at bounding box center [645, 286] width 298 height 106
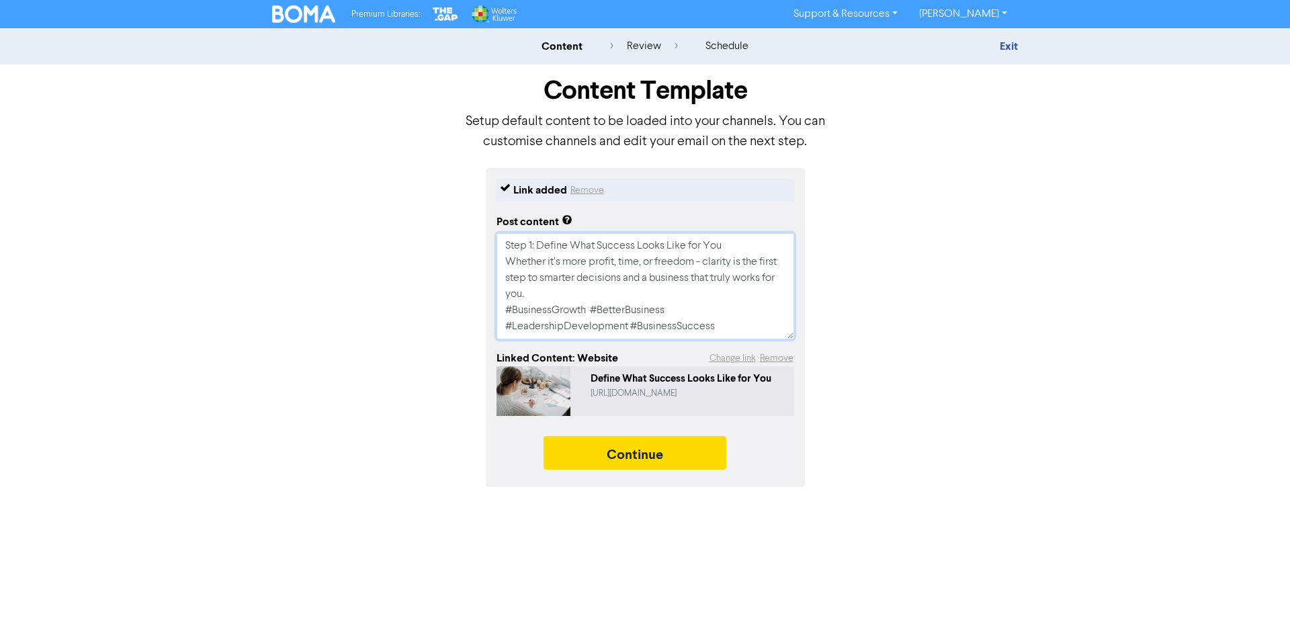
type textarea "x"
click at [543, 307] on textarea "Success doesn’t happen by chance. It’s built through focus, consistency and sma…" at bounding box center [645, 286] width 298 height 106
click at [623, 308] on textarea "Success doesn’t happen by chance. It’s built through focus, consistency and sma…" at bounding box center [645, 286] width 298 height 106
click at [529, 331] on textarea "Success doesn’t happen by chance. It’s built through focus, consistency and sma…" at bounding box center [645, 286] width 298 height 106
click at [642, 329] on textarea "Success doesn’t happen by chance. It’s built through focus, consistency and sma…" at bounding box center [645, 286] width 298 height 106
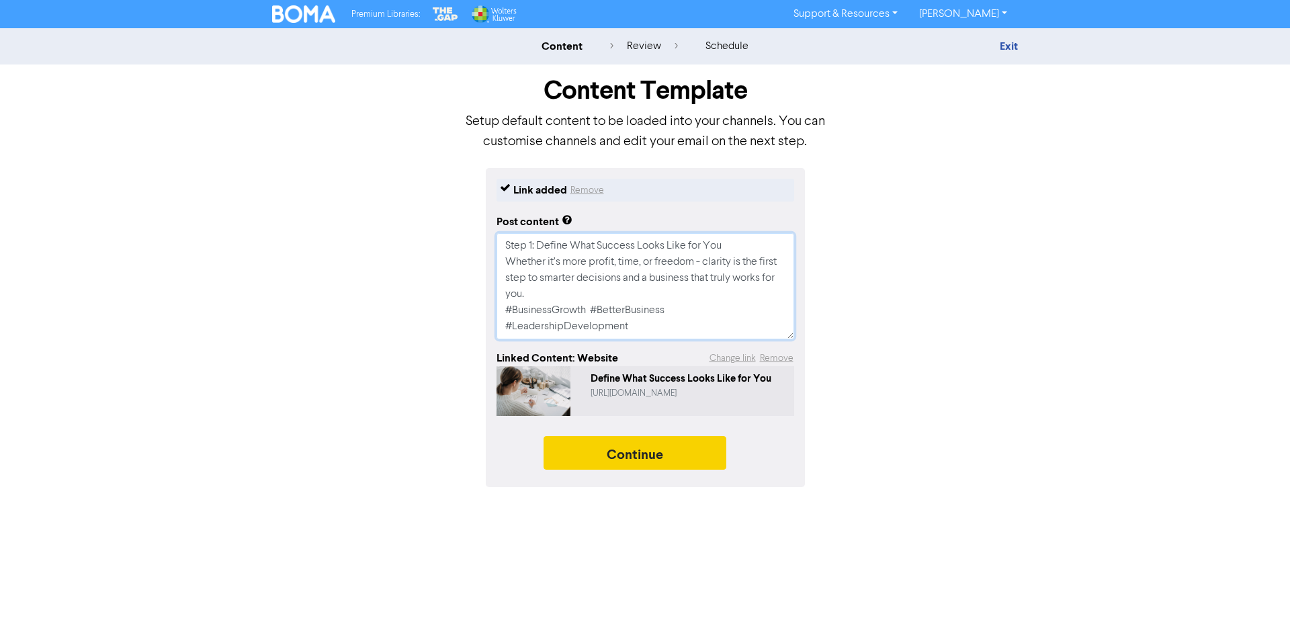
type textarea "Success doesn’t happen by chance. It’s built through focus, consistency and sma…"
click at [629, 459] on button "Continue" at bounding box center [634, 453] width 183 height 34
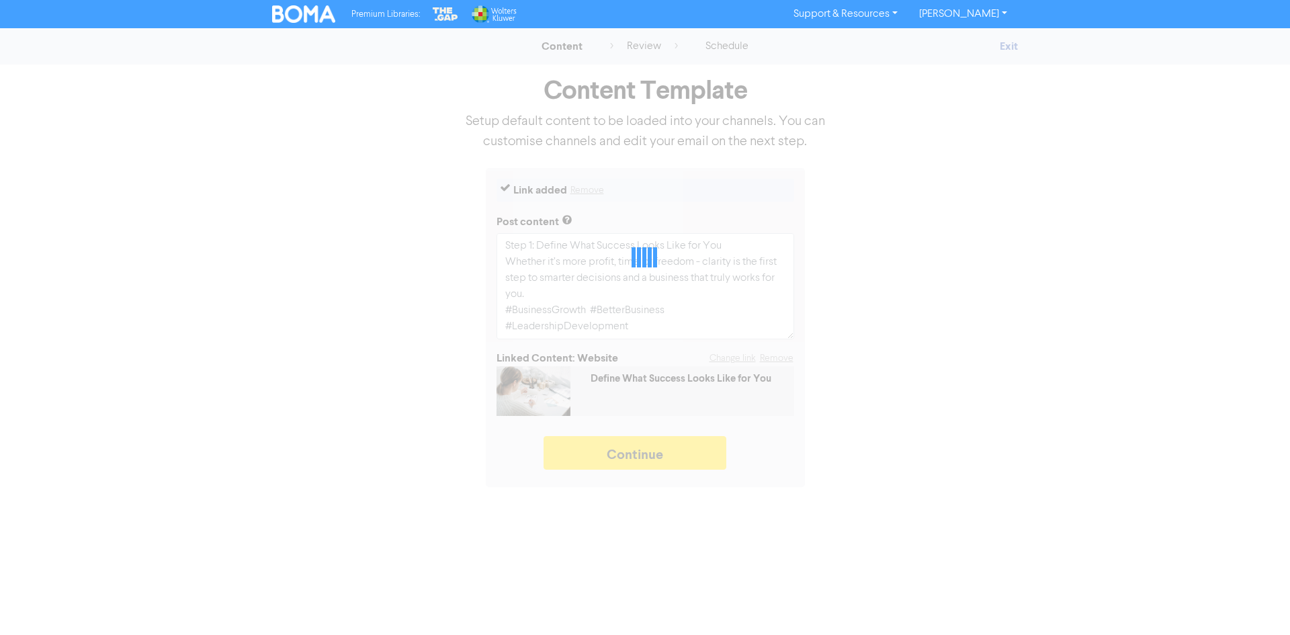
type textarea "x"
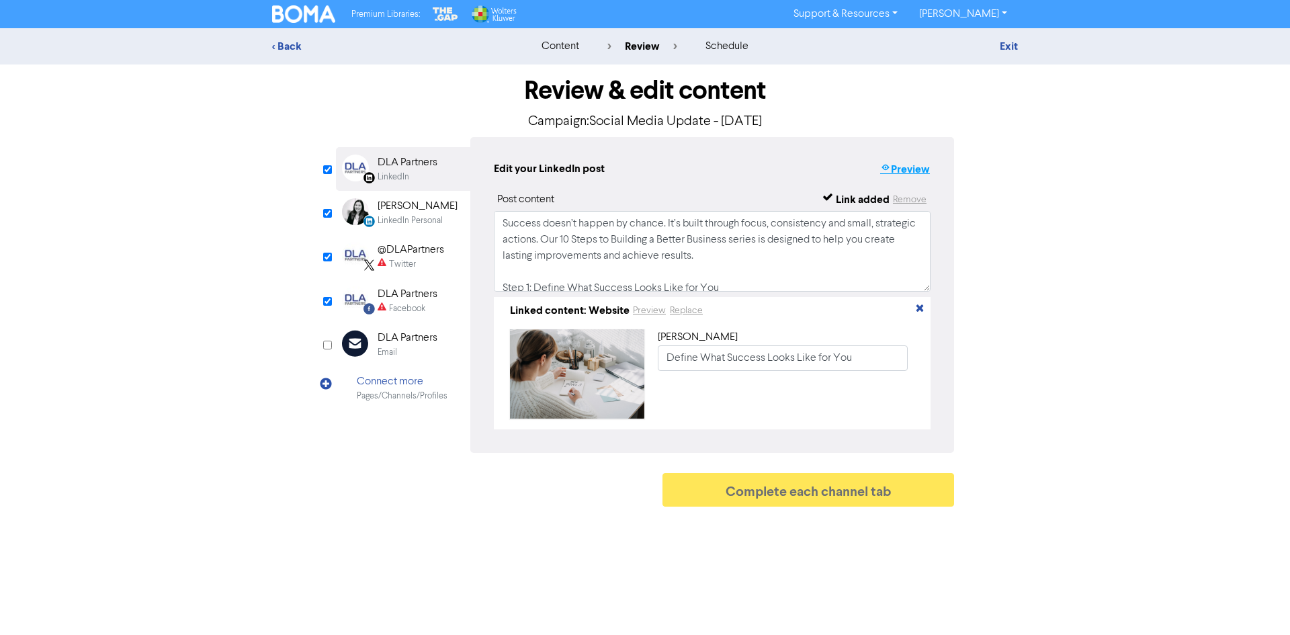
click at [920, 175] on button "Preview" at bounding box center [904, 169] width 51 height 17
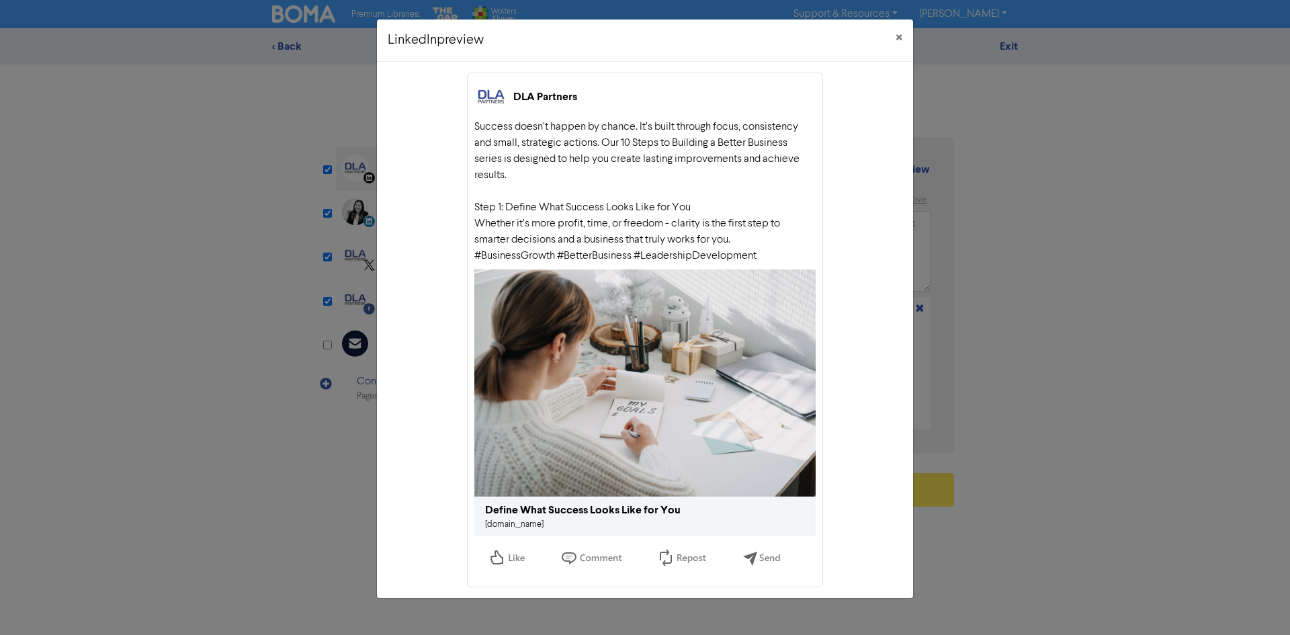
click at [764, 36] on div "LinkedIn preview ×" at bounding box center [645, 40] width 536 height 42
click at [682, 220] on div "Success doesn’t happen by chance. It’s built through focus, consistency and sma…" at bounding box center [644, 191] width 341 height 145
click at [900, 38] on span "×" at bounding box center [898, 38] width 7 height 20
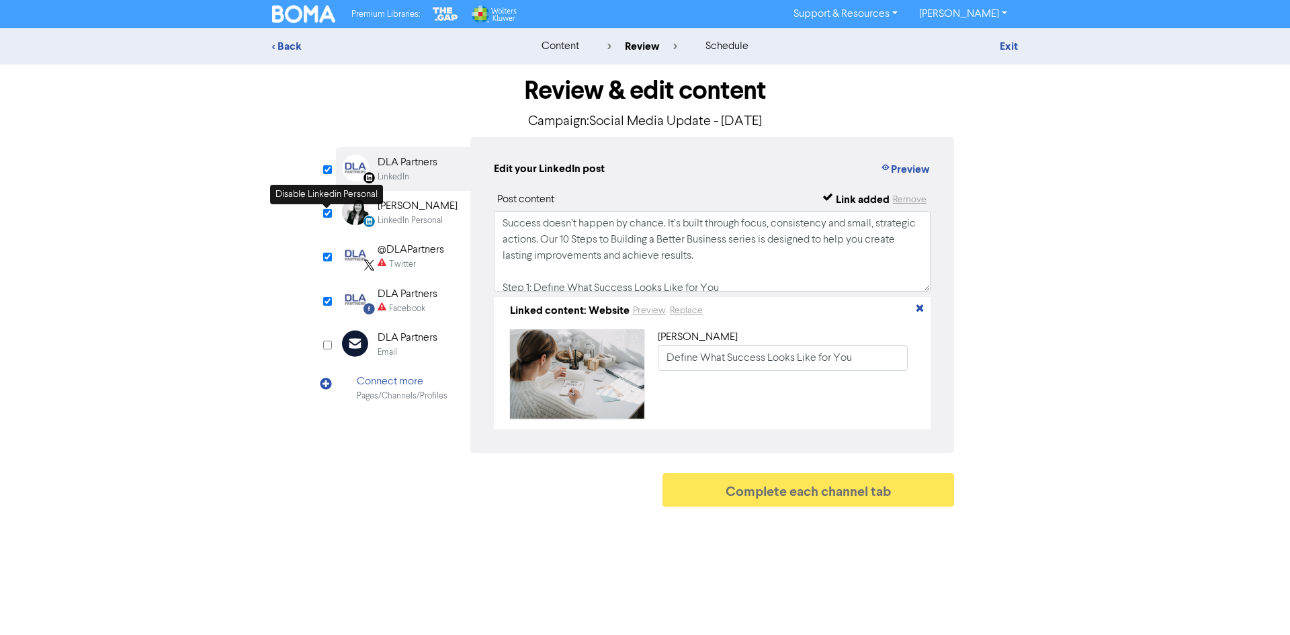
drag, startPoint x: 325, startPoint y: 212, endPoint x: 355, endPoint y: 238, distance: 40.0
click at [326, 212] on input "checkbox" at bounding box center [327, 213] width 9 height 9
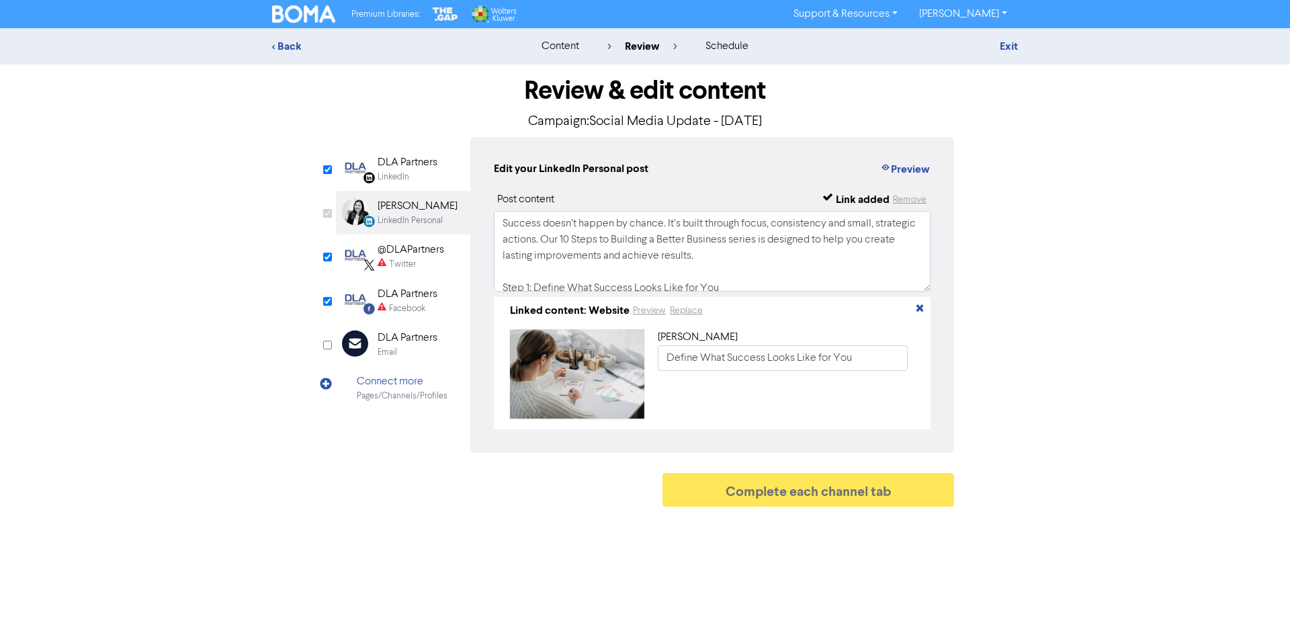
checkbox input "false"
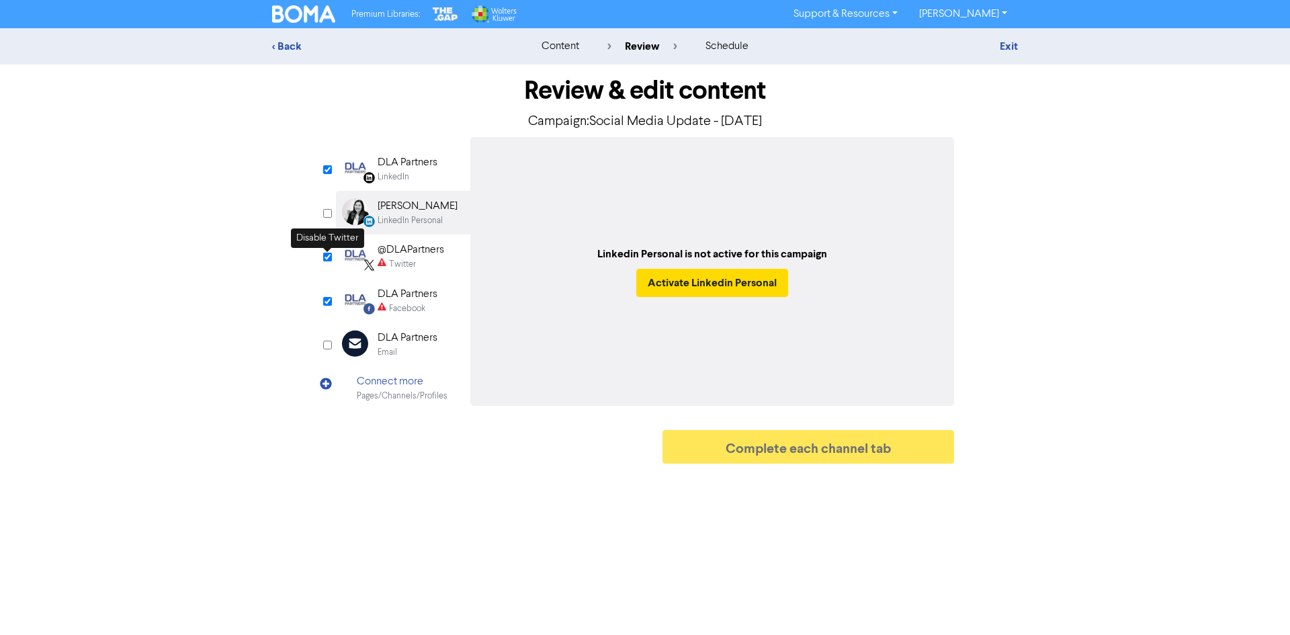
click at [328, 255] on input "checkbox" at bounding box center [327, 257] width 9 height 9
checkbox input "false"
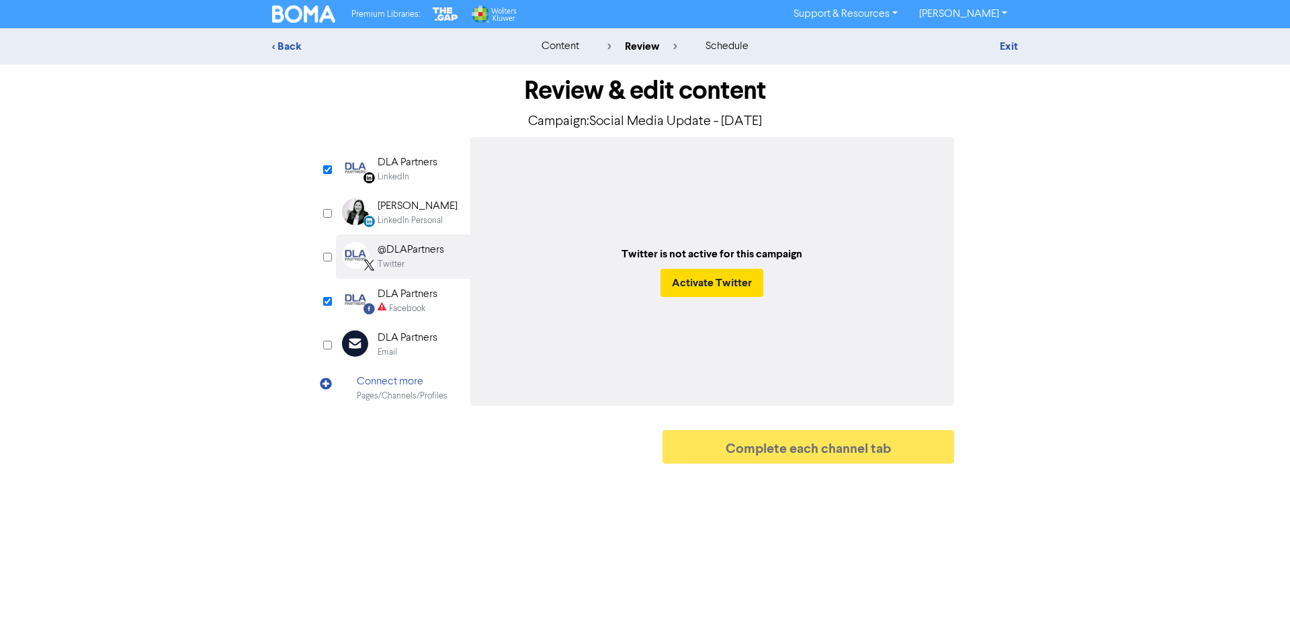
click at [437, 295] on div "DLA Partners" at bounding box center [408, 294] width 60 height 16
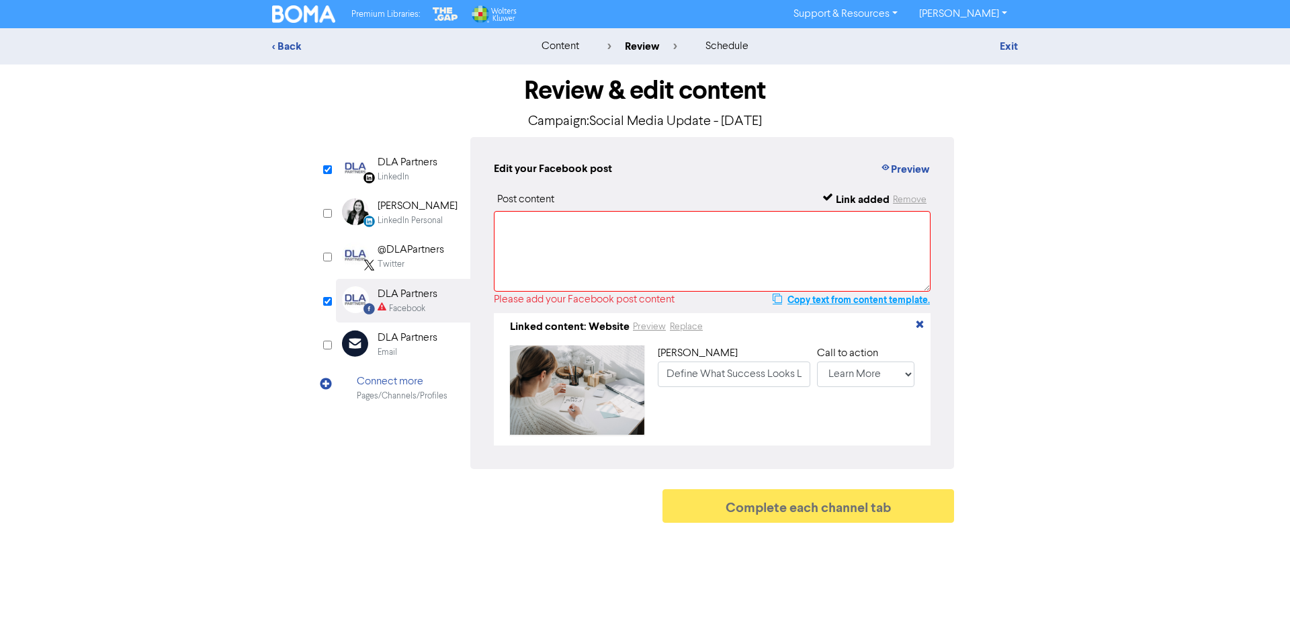
click at [883, 301] on button "Copy text from content template." at bounding box center [851, 300] width 159 height 16
click at [609, 247] on textarea at bounding box center [712, 251] width 437 height 81
paste textarea "Success doesn’t happen by chance. It’s built through focus, consistency and sma…"
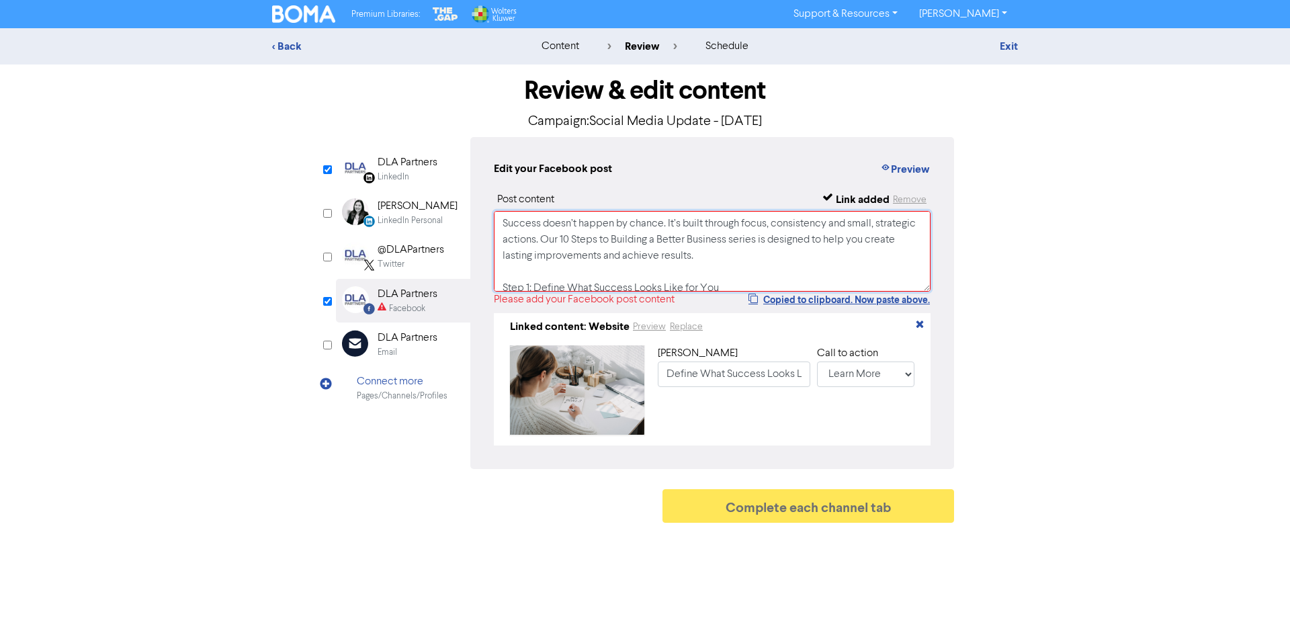
scroll to position [53, 0]
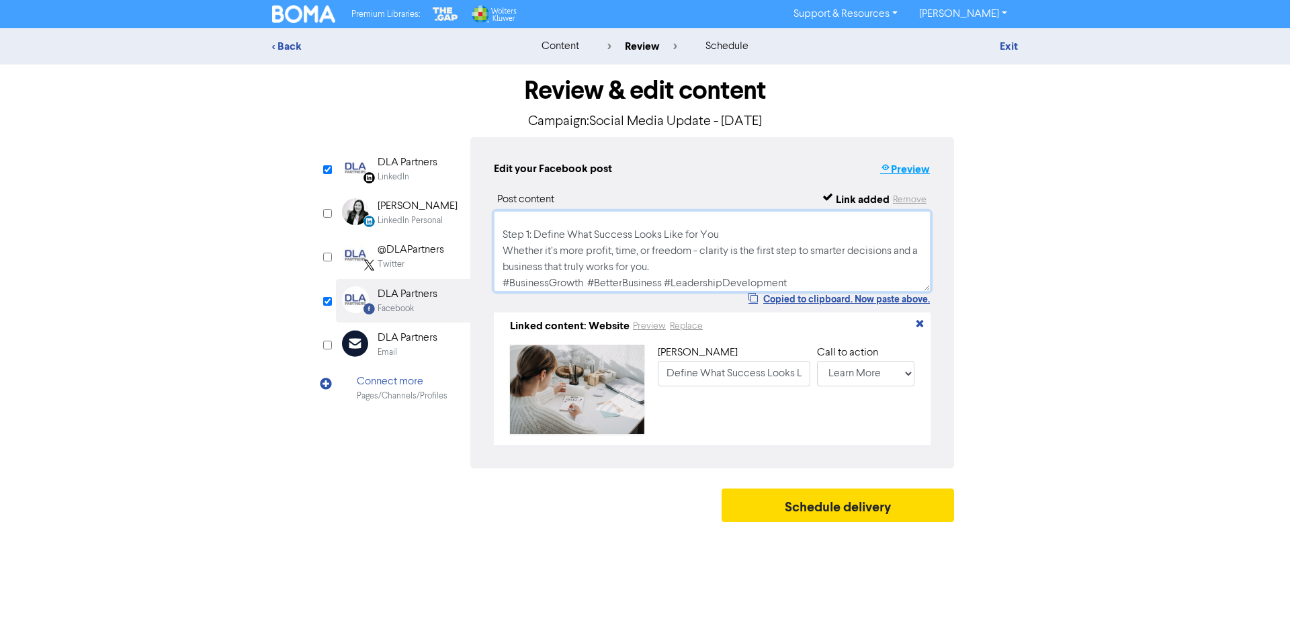
type textarea "Success doesn’t happen by chance. It’s built through focus, consistency and sma…"
click at [923, 172] on button "Preview" at bounding box center [904, 169] width 51 height 17
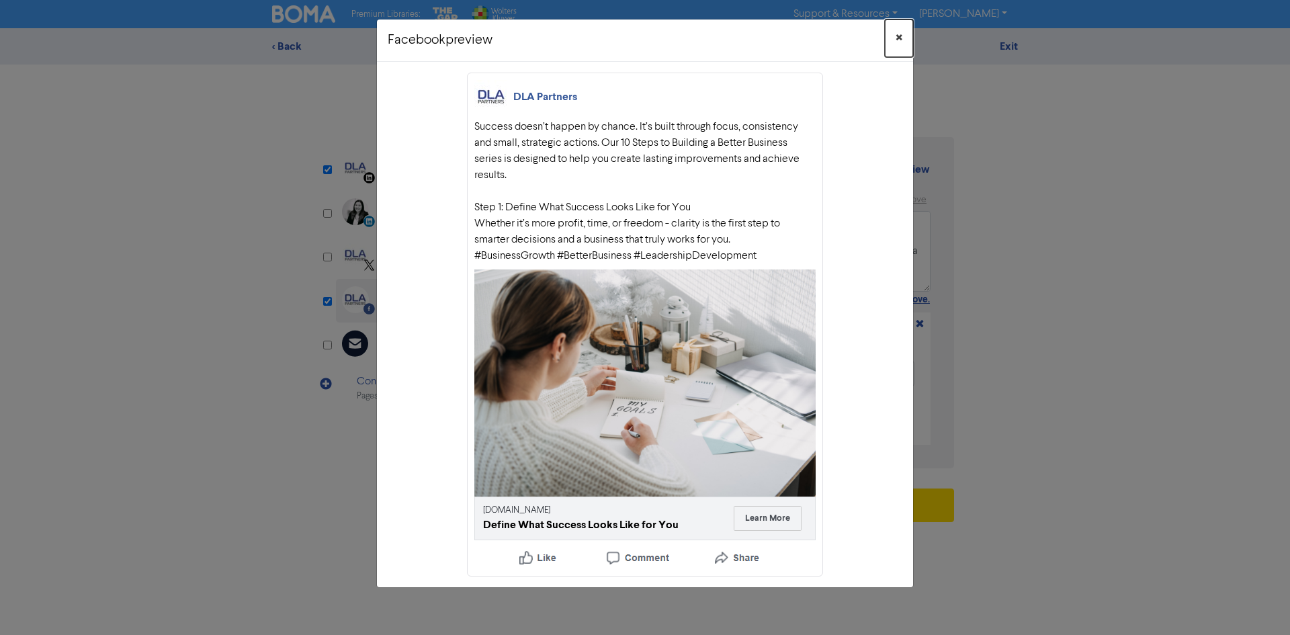
click at [904, 39] on button "×" at bounding box center [899, 38] width 28 height 38
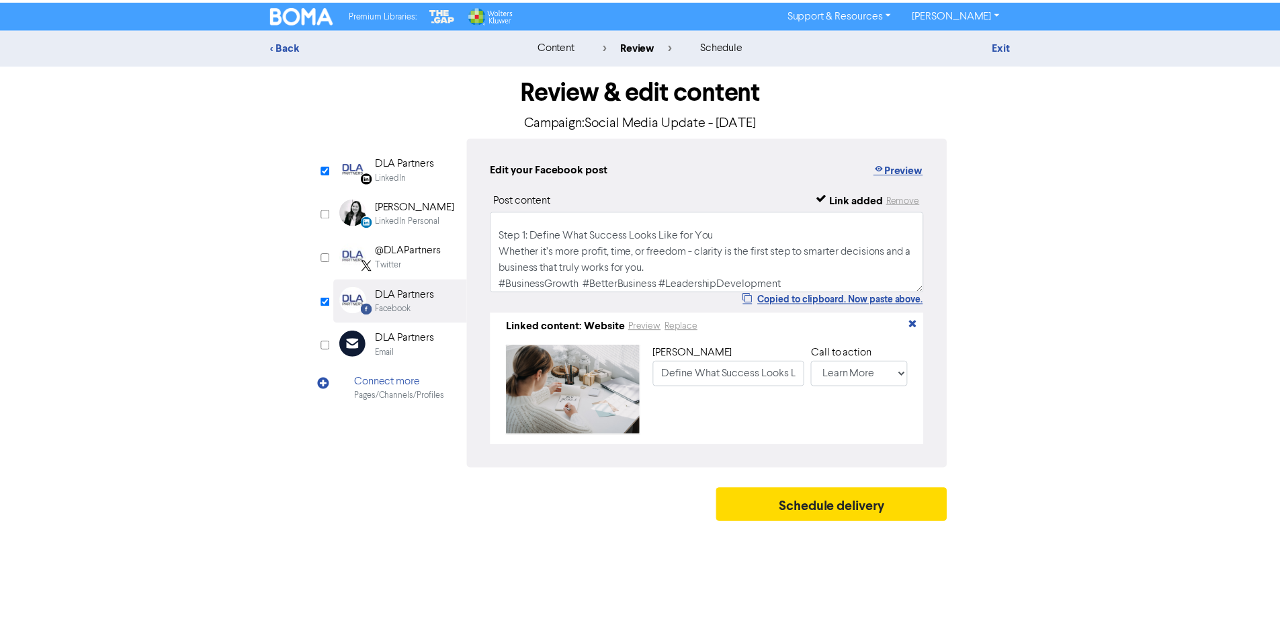
scroll to position [0, 0]
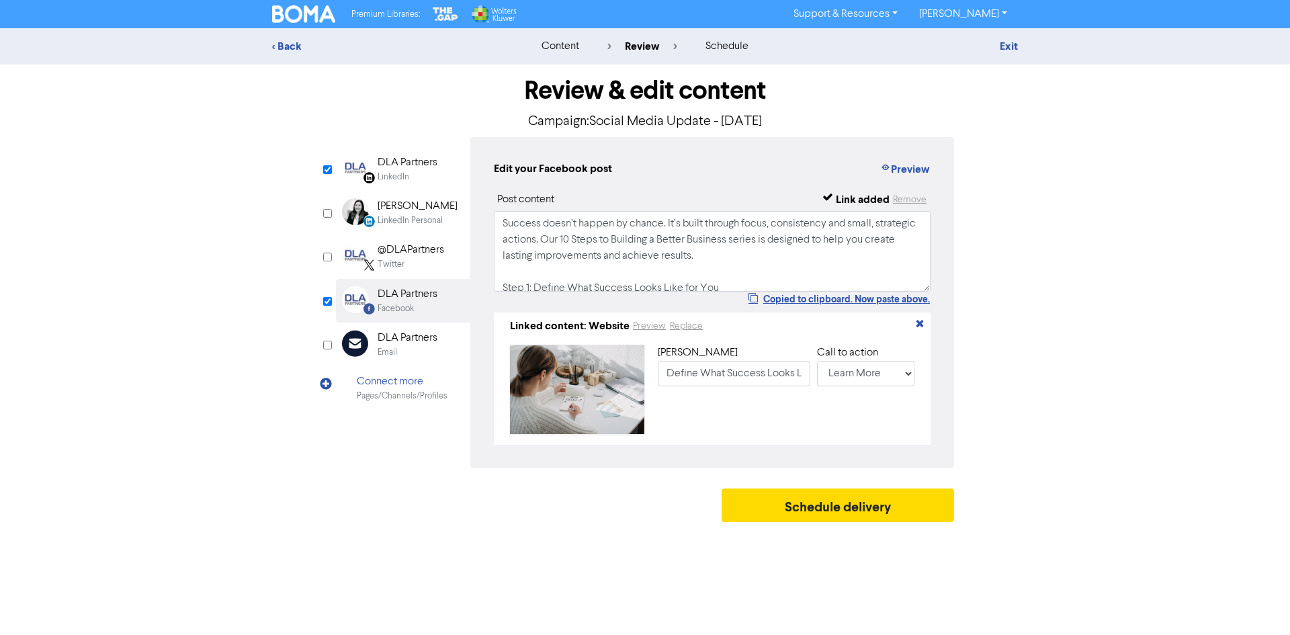
click at [390, 171] on div "LinkedIn" at bounding box center [394, 177] width 32 height 13
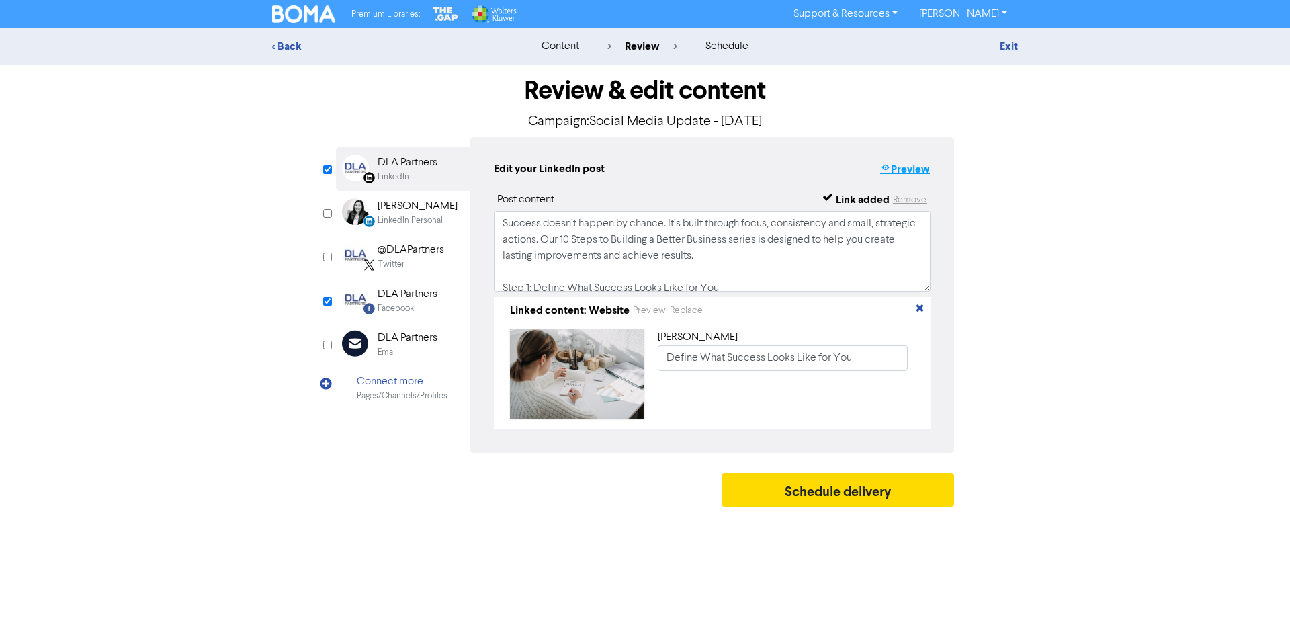
click at [922, 171] on button "Preview" at bounding box center [904, 169] width 51 height 17
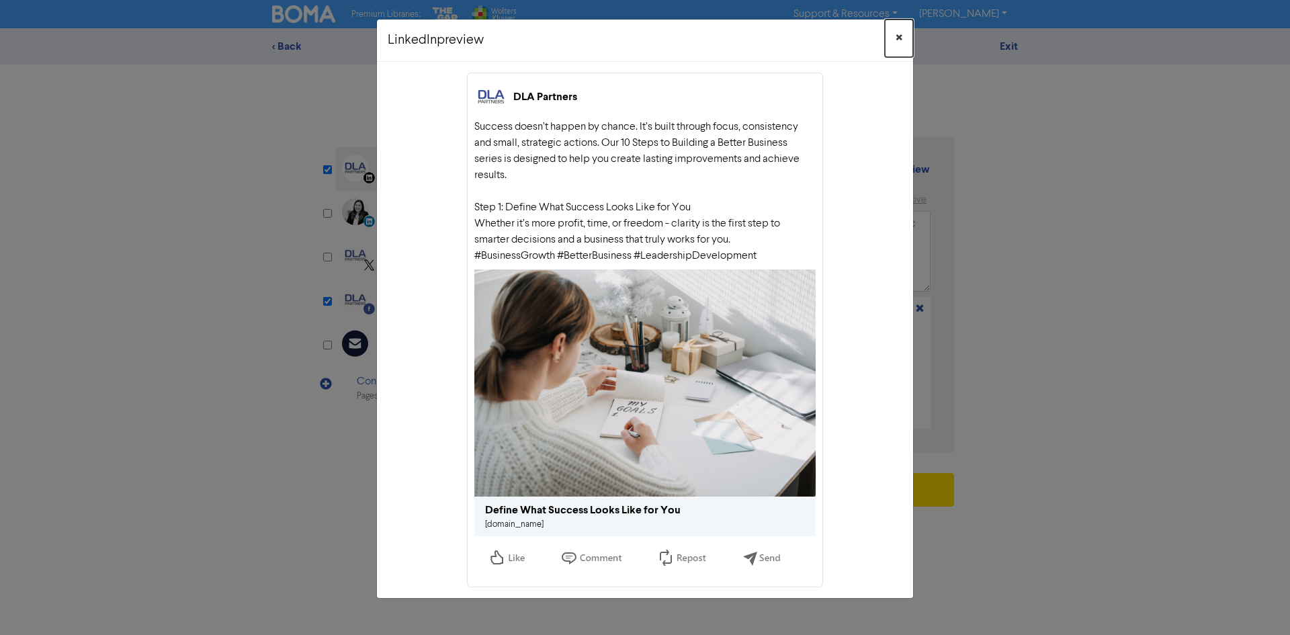
click at [899, 39] on span "×" at bounding box center [898, 38] width 7 height 20
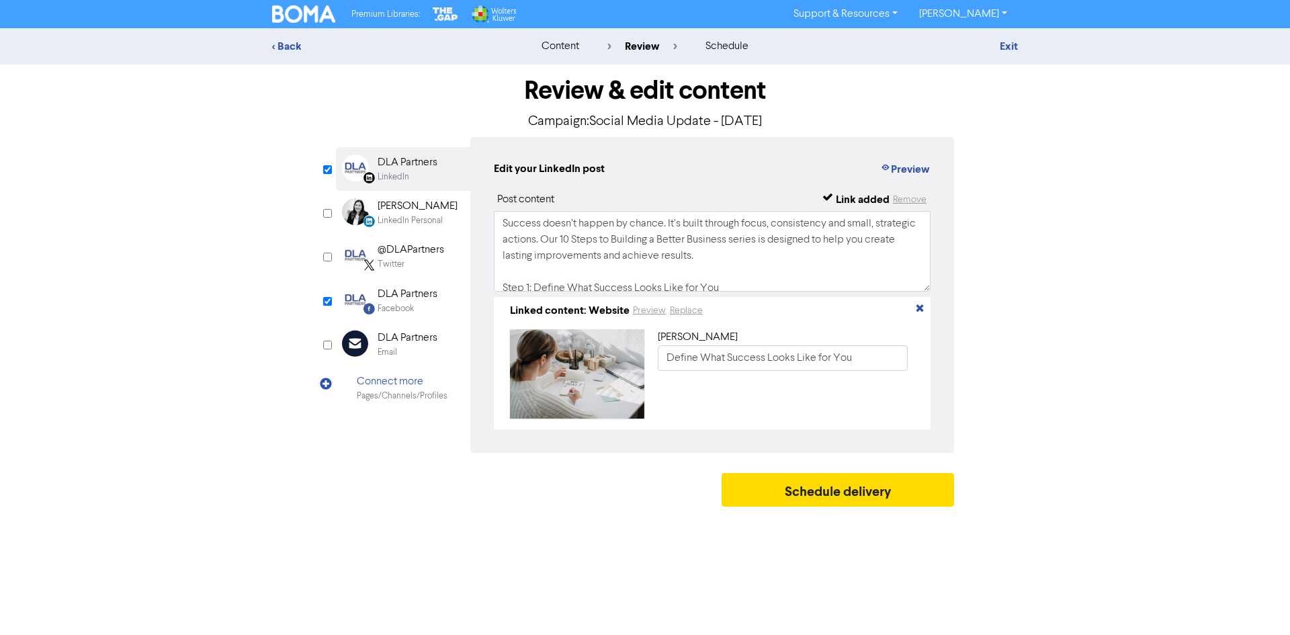
click at [425, 297] on div "DLA Partners" at bounding box center [408, 294] width 60 height 16
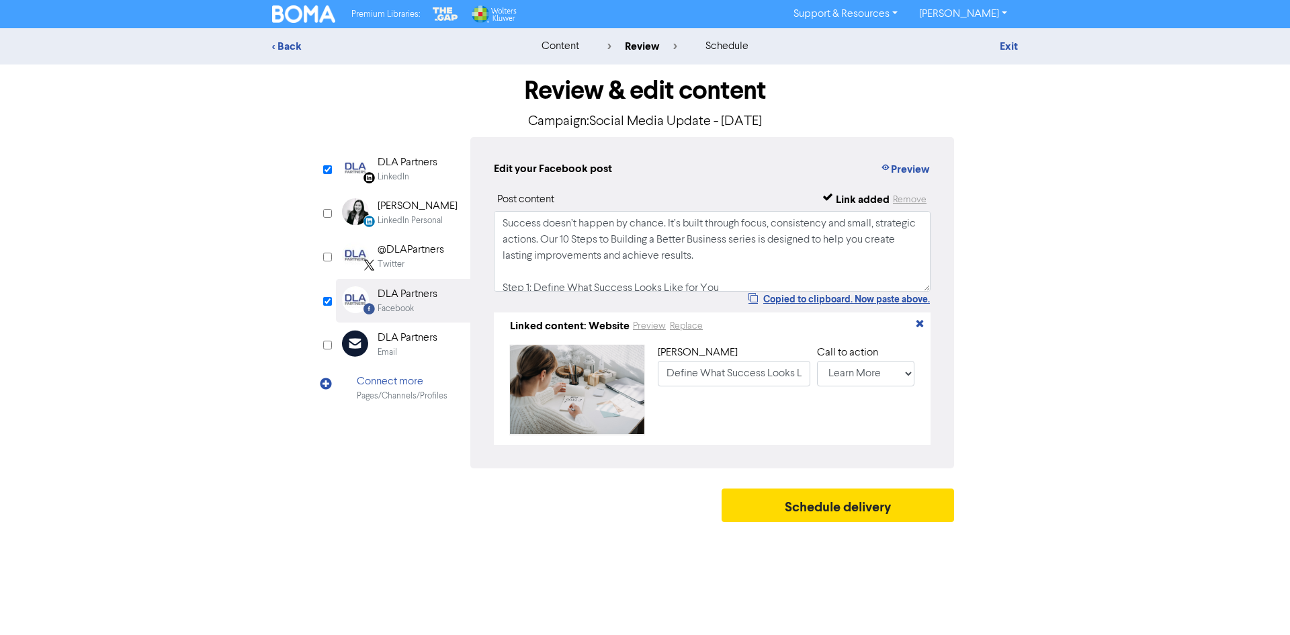
click at [873, 390] on div "Link title Define What Success Looks Like for You Call to action No Button Shop…" at bounding box center [786, 389] width 257 height 89
click at [871, 379] on select "No Button Shop Now Apply Now Book Now Buy Now Contact Us Download Learn More Se…" at bounding box center [865, 374] width 97 height 26
click at [401, 173] on div "LinkedIn" at bounding box center [394, 177] width 32 height 13
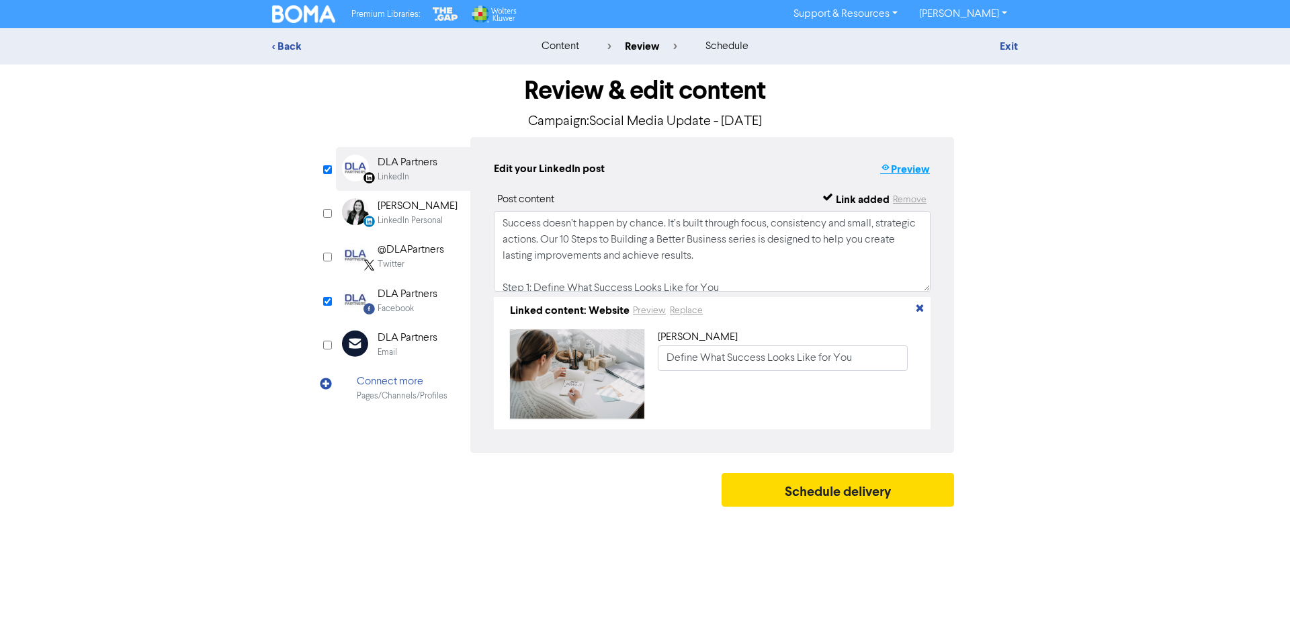
click at [910, 173] on button "Preview" at bounding box center [904, 169] width 51 height 17
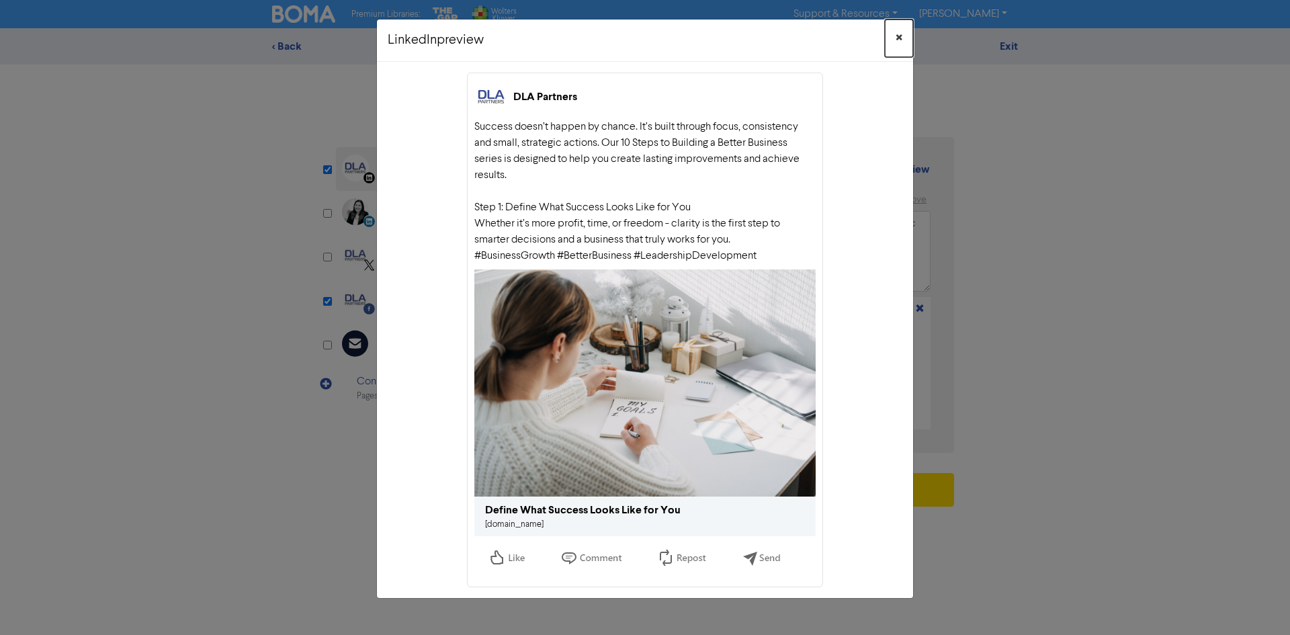
click at [899, 38] on span "×" at bounding box center [898, 38] width 7 height 20
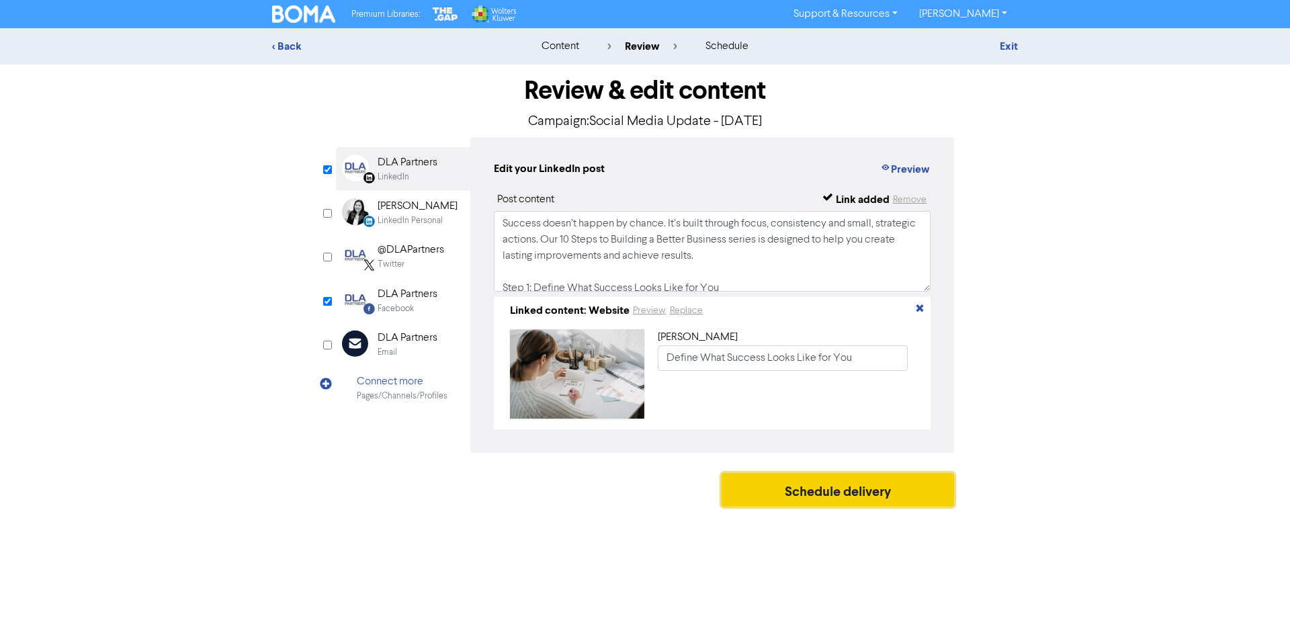
click at [844, 504] on button "Schedule delivery" at bounding box center [837, 490] width 232 height 34
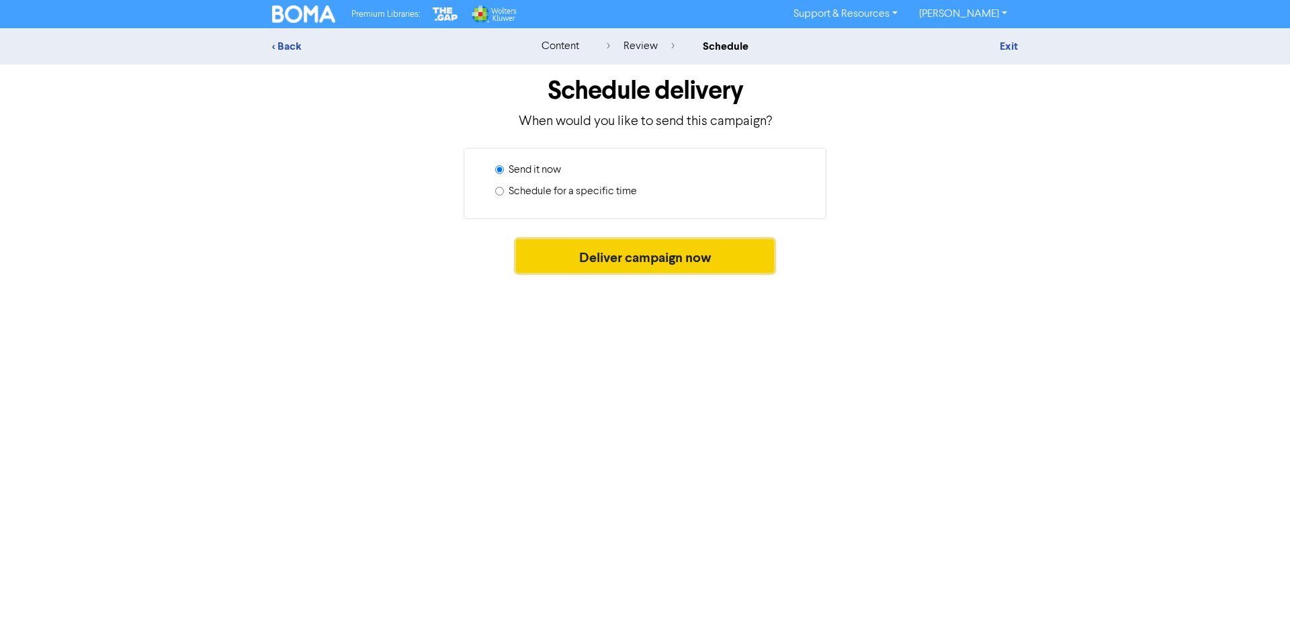
click at [667, 264] on button "Deliver campaign now" at bounding box center [645, 256] width 259 height 34
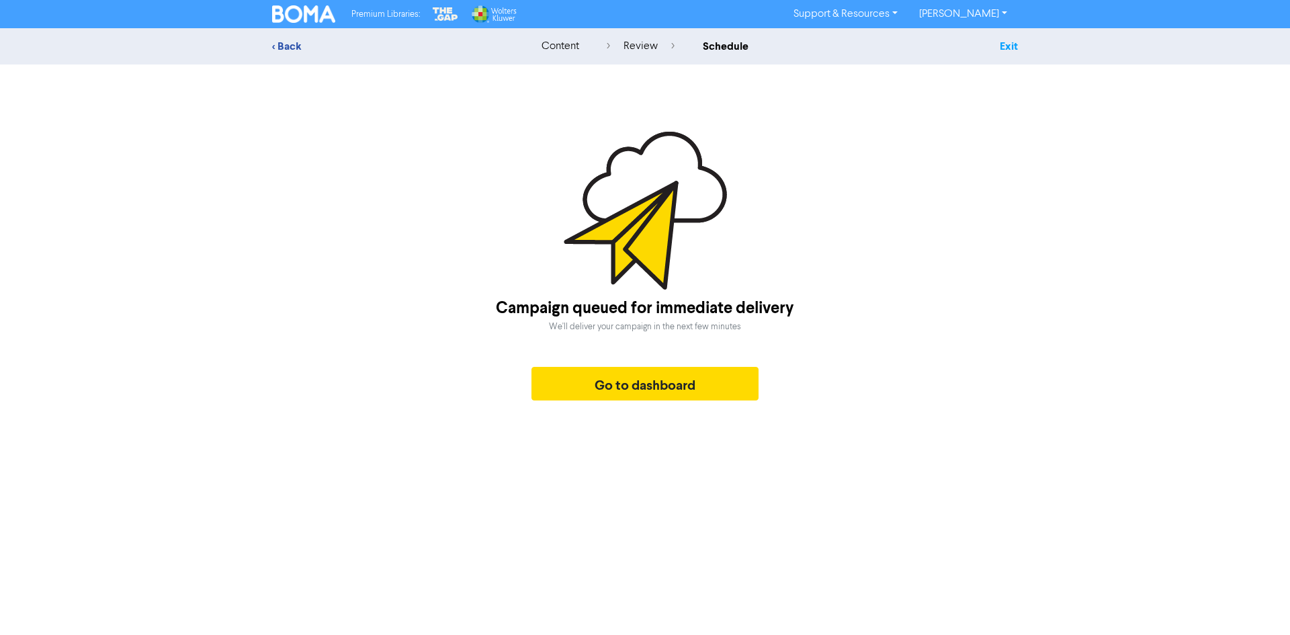
click at [1012, 51] on link "Exit" at bounding box center [1009, 46] width 18 height 13
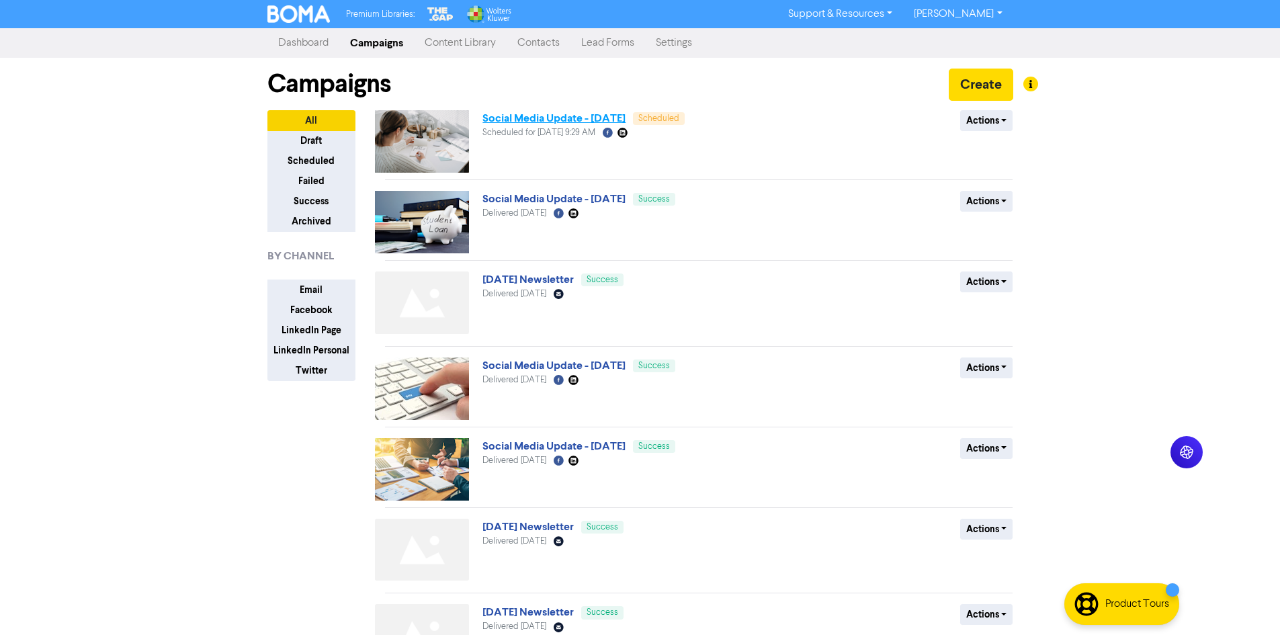
click at [571, 123] on link "Social Media Update - 2nd Oct. 2025" at bounding box center [553, 118] width 143 height 13
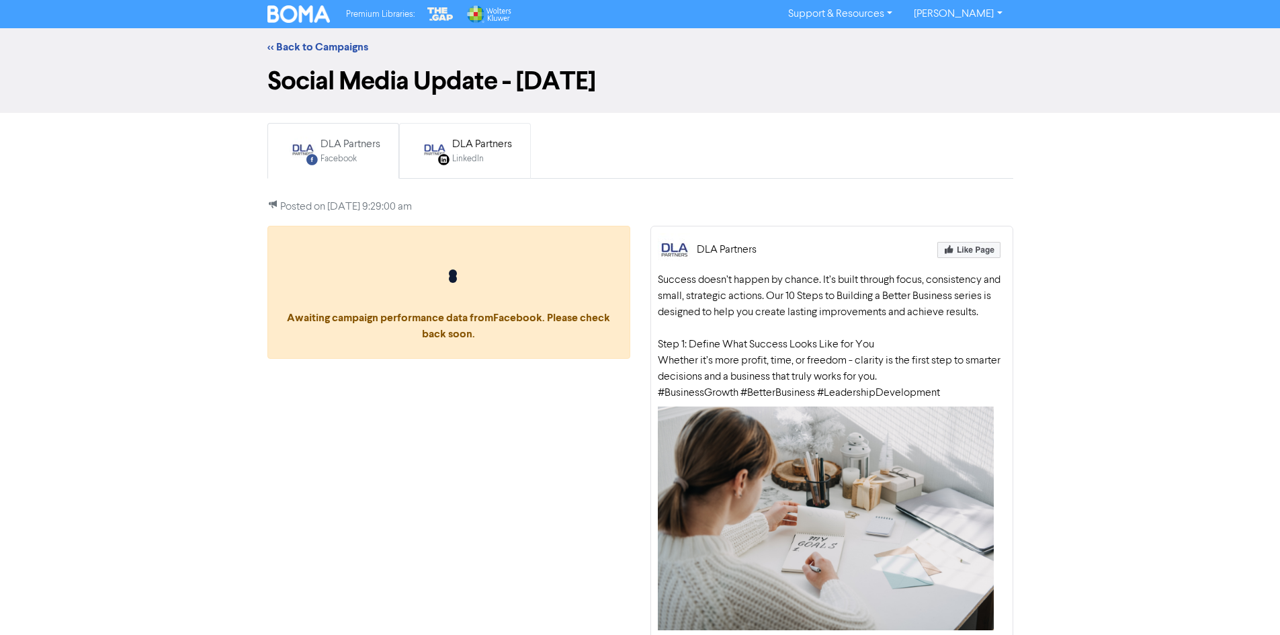
click at [479, 165] on div "LinkedIn" at bounding box center [482, 158] width 60 height 13
click at [362, 161] on div "Facebook" at bounding box center [350, 158] width 60 height 13
click at [326, 49] on link "<< Back to Campaigns" at bounding box center [317, 46] width 101 height 13
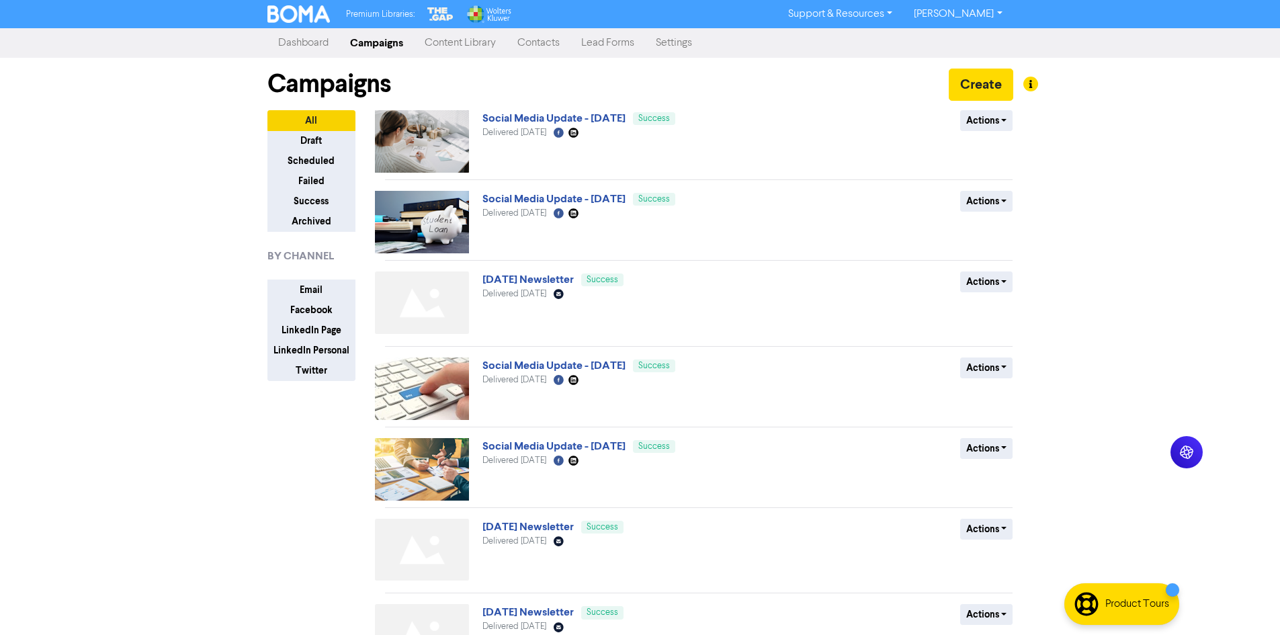
drag, startPoint x: 1038, startPoint y: 437, endPoint x: 1030, endPoint y: 449, distance: 14.5
click at [1038, 437] on div "Premium Libraries: Support & Resources Video Tutorials FAQ & Guides Marketing E…" at bounding box center [640, 317] width 1280 height 635
click at [320, 445] on div "All Draft Scheduled Failed Success Archived BY CHANNEL Email Facebook LinkedIn …" at bounding box center [321, 541] width 128 height 863
click at [512, 122] on link "Social Media Update - 2nd Oct. 2025" at bounding box center [553, 118] width 143 height 13
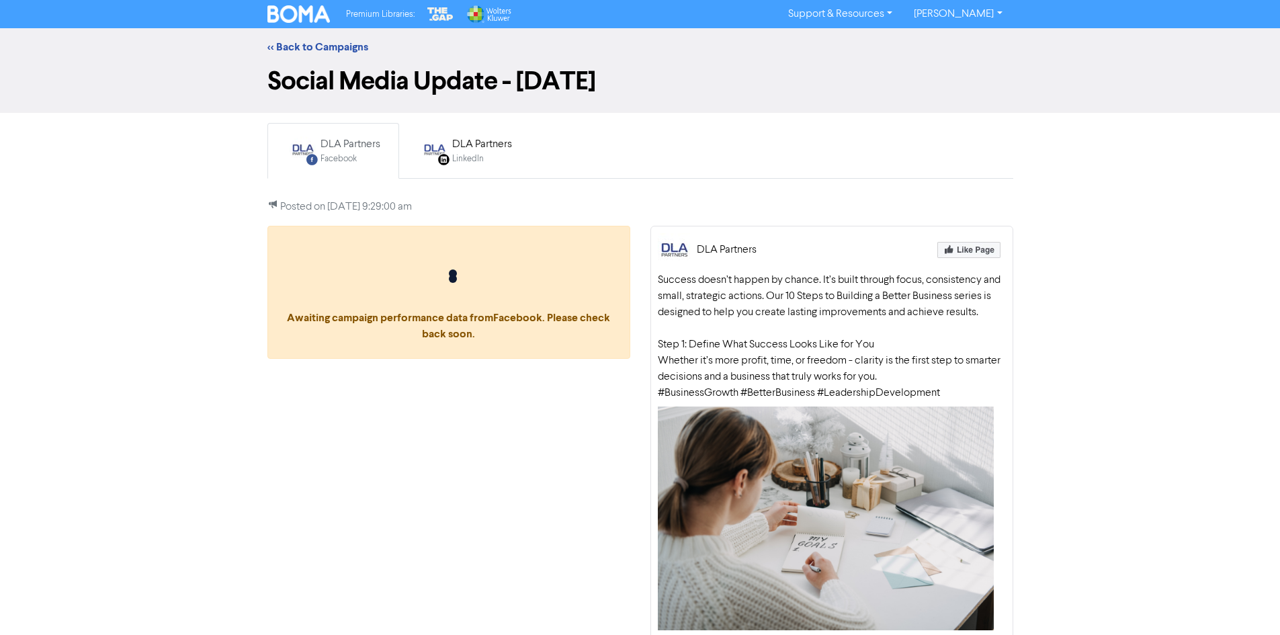
click at [1052, 585] on div "<< Back to Campaigns Social Media Update - 2nd Oct. 2025 Facebook Created with …" at bounding box center [640, 369] width 1280 height 682
click at [355, 54] on div "<< Back to Campaigns" at bounding box center [640, 47] width 766 height 16
click at [353, 45] on link "<< Back to Campaigns" at bounding box center [317, 46] width 101 height 13
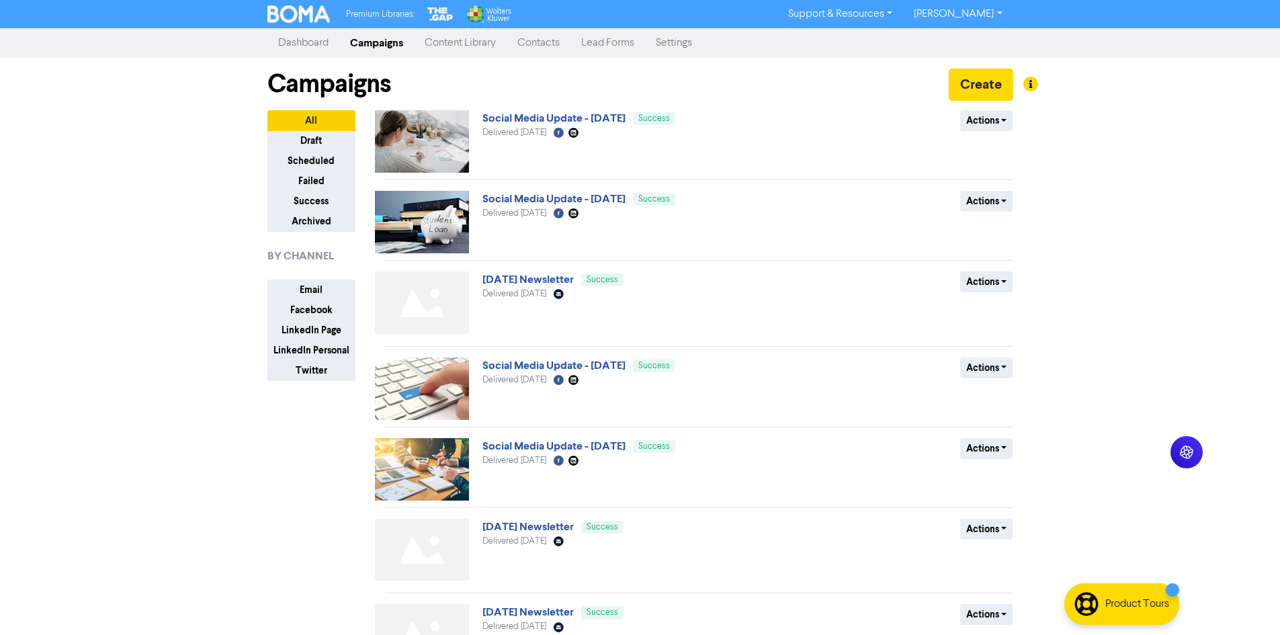
click at [1096, 390] on div "Premium Libraries: Support & Resources Video Tutorials FAQ & Guides Marketing E…" at bounding box center [640, 317] width 1280 height 635
click at [206, 472] on div "Premium Libraries: Support & Resources Video Tutorials FAQ & Guides Marketing E…" at bounding box center [640, 317] width 1280 height 635
click at [1057, 279] on div "Premium Libraries: Support & Resources Video Tutorials FAQ & Guides Marketing E…" at bounding box center [640, 317] width 1280 height 635
click at [312, 482] on div "All Draft Scheduled Failed Success Archived BY CHANNEL Email Facebook LinkedIn …" at bounding box center [321, 541] width 128 height 863
click at [1142, 275] on div "Premium Libraries: Support & Resources Video Tutorials FAQ & Guides Marketing E…" at bounding box center [640, 317] width 1280 height 635
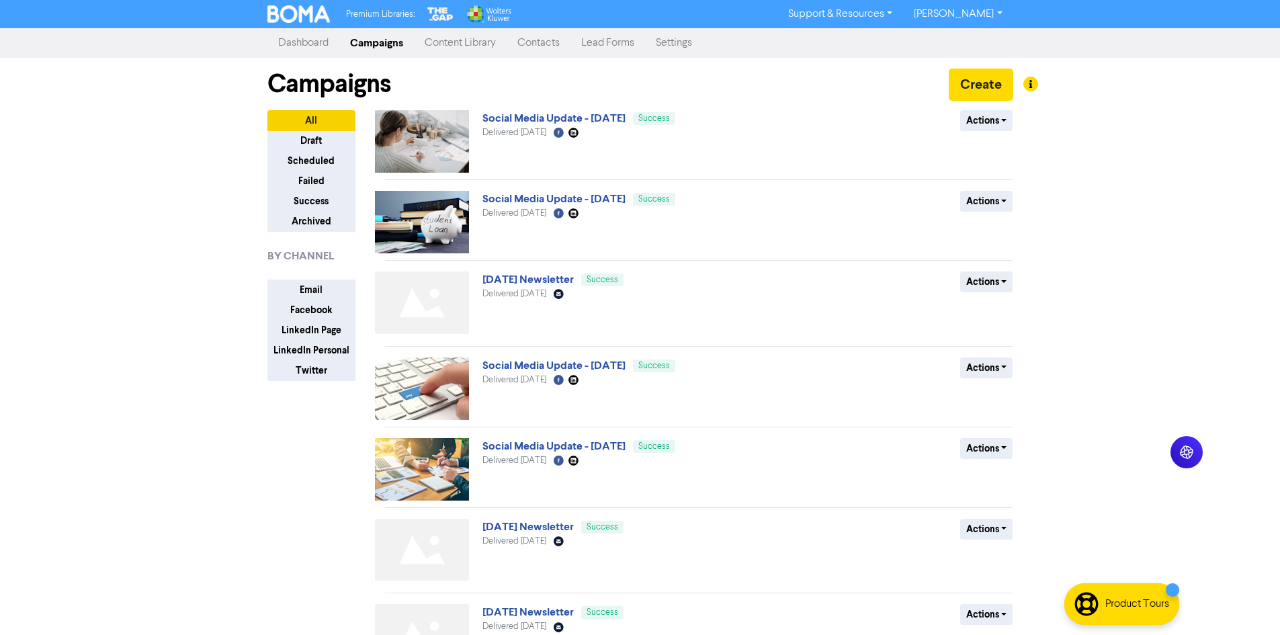
click at [439, 47] on link "Content Library" at bounding box center [460, 43] width 93 height 27
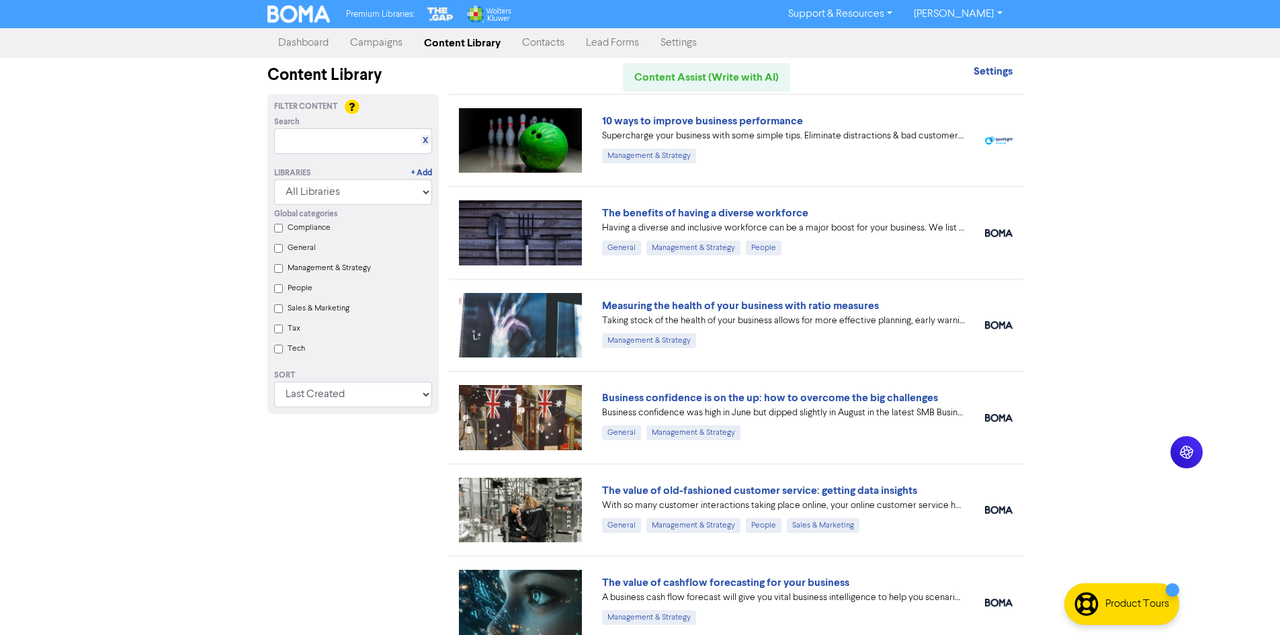
click at [292, 41] on link "Dashboard" at bounding box center [303, 43] width 72 height 27
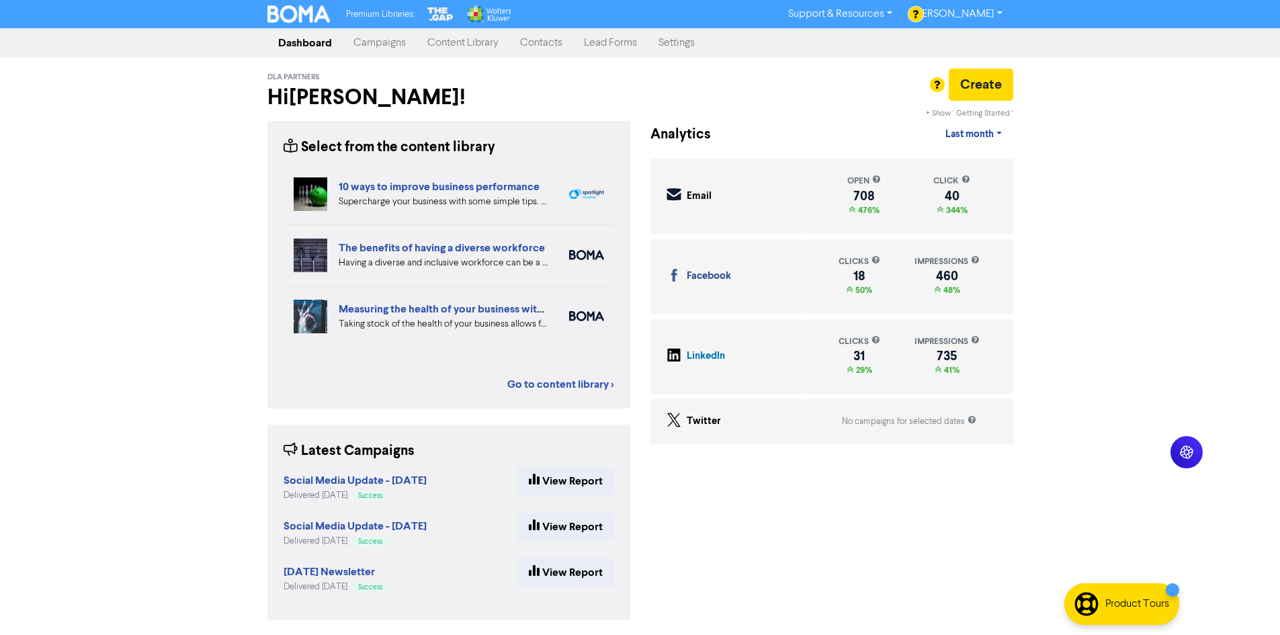
click at [404, 47] on link "Campaigns" at bounding box center [380, 43] width 74 height 27
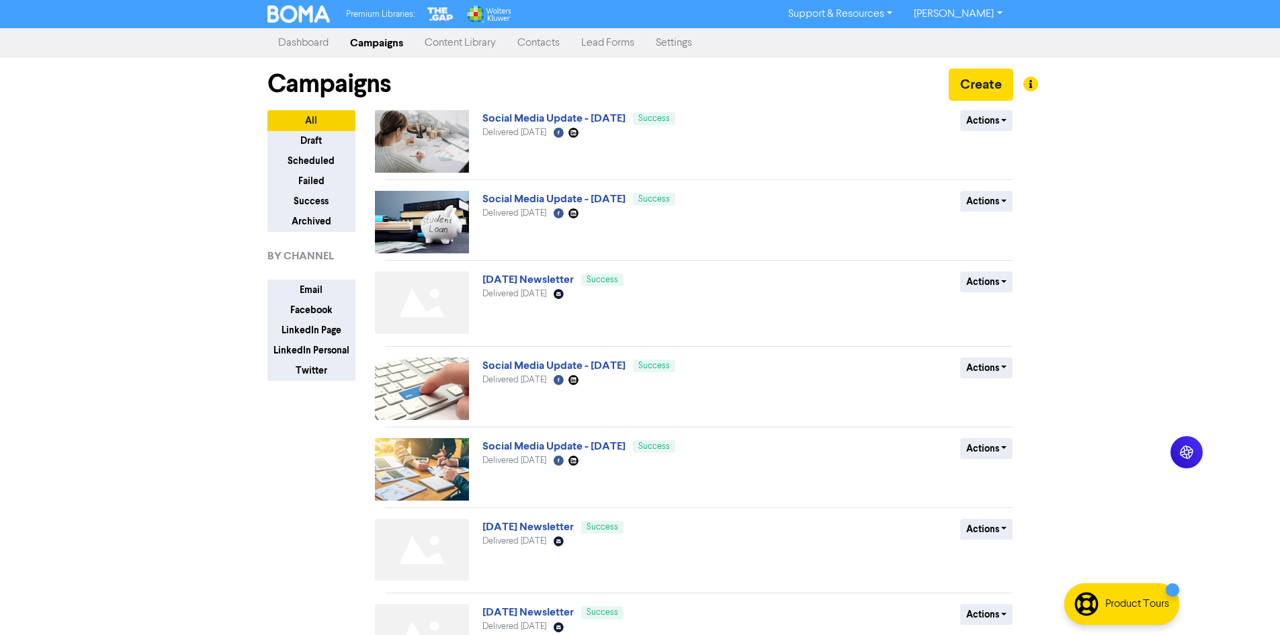
click at [451, 45] on link "Content Library" at bounding box center [460, 43] width 93 height 27
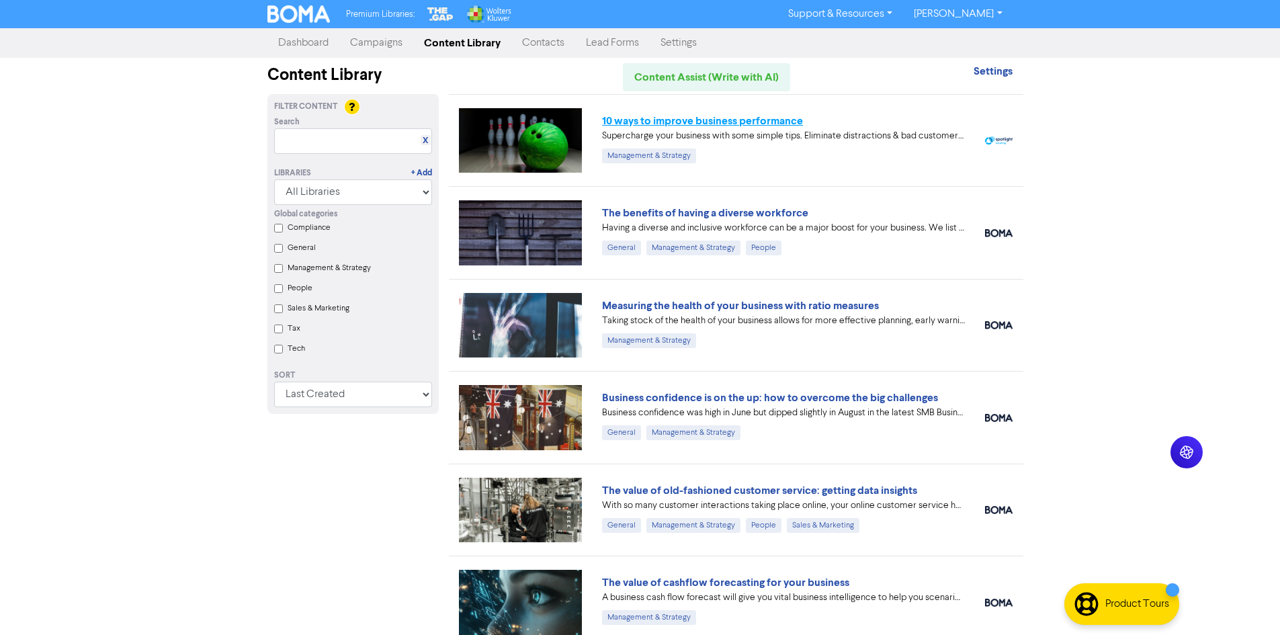
click at [611, 124] on link "10 ways to improve business performance" at bounding box center [702, 120] width 201 height 13
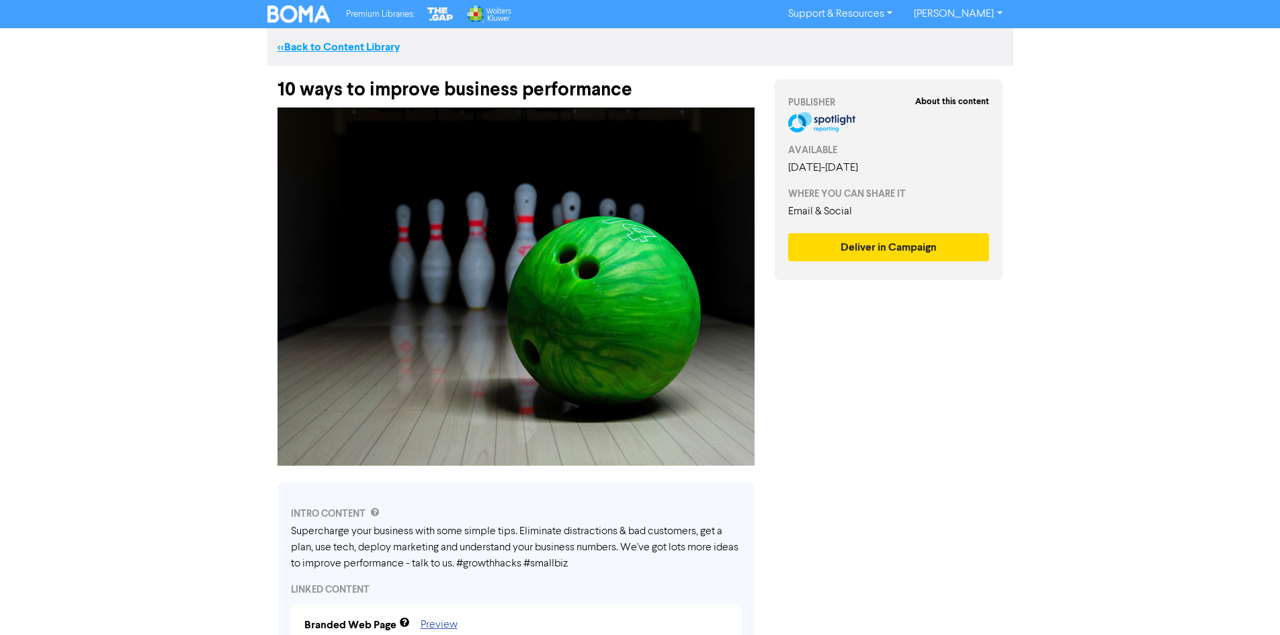
click at [294, 48] on link "<< Back to Content Library" at bounding box center [338, 46] width 122 height 13
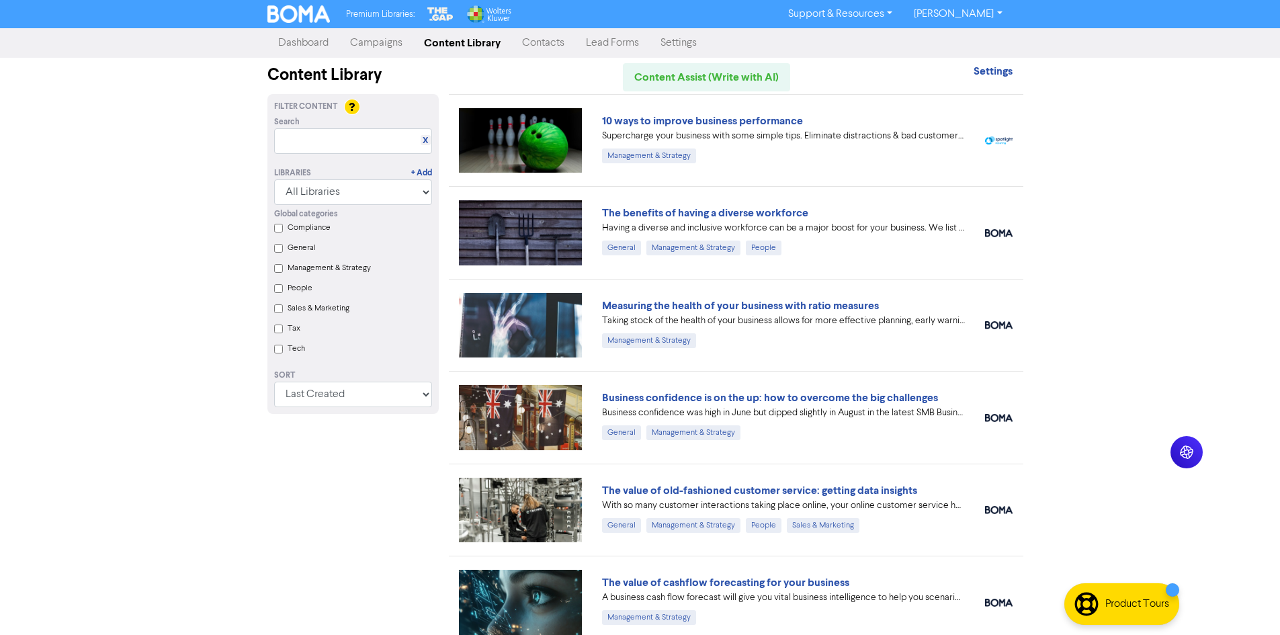
click at [175, 369] on div "Premium Libraries: Support & Resources Video Tutorials FAQ & Guides Marketing E…" at bounding box center [640, 317] width 1280 height 635
click at [247, 510] on div "Premium Libraries: Support & Resources Video Tutorials FAQ & Guides Marketing E…" at bounding box center [640, 317] width 1280 height 635
